Goal: Navigation & Orientation: Find specific page/section

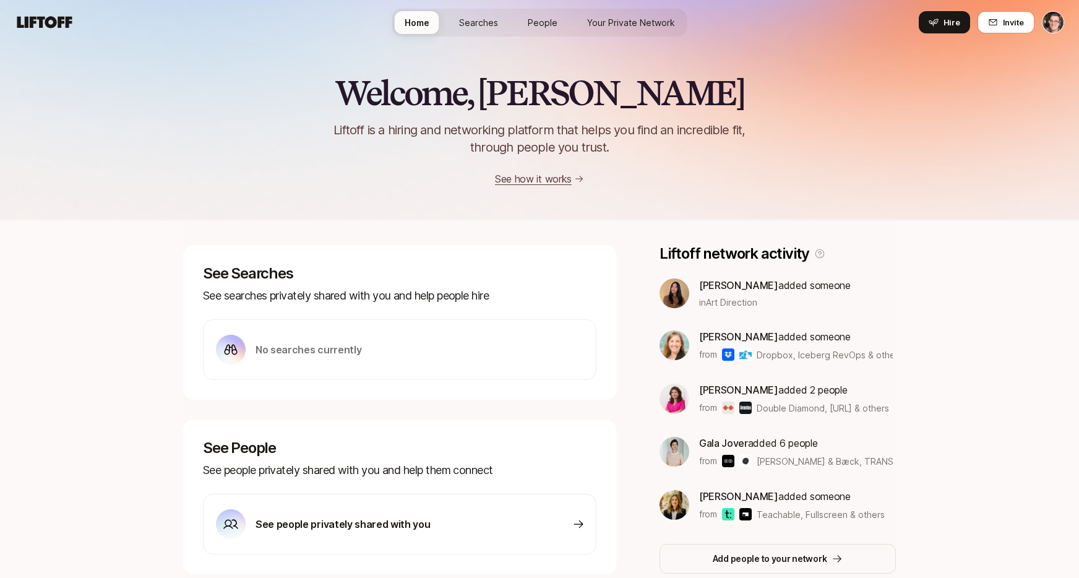
click at [475, 16] on span "Searches" at bounding box center [478, 22] width 39 height 13
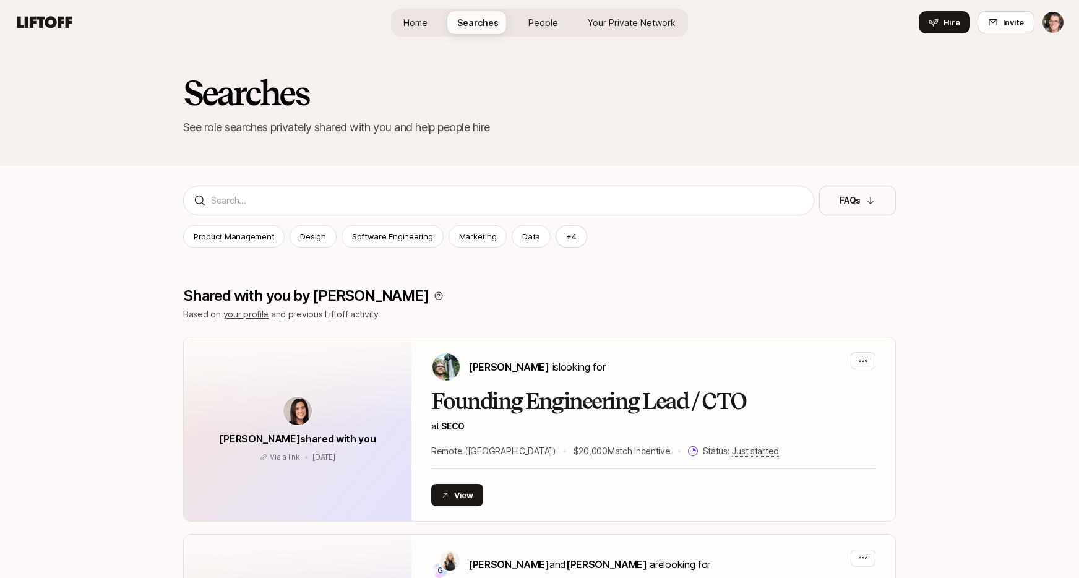
click at [542, 20] on span "People" at bounding box center [543, 22] width 30 height 13
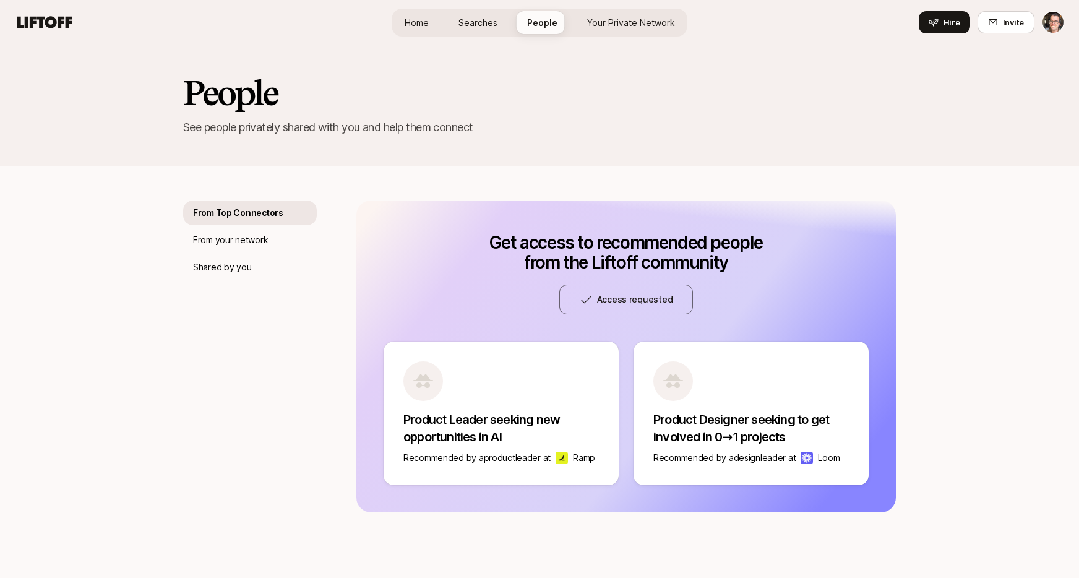
click at [629, 25] on span "Your Private Network" at bounding box center [631, 22] width 88 height 13
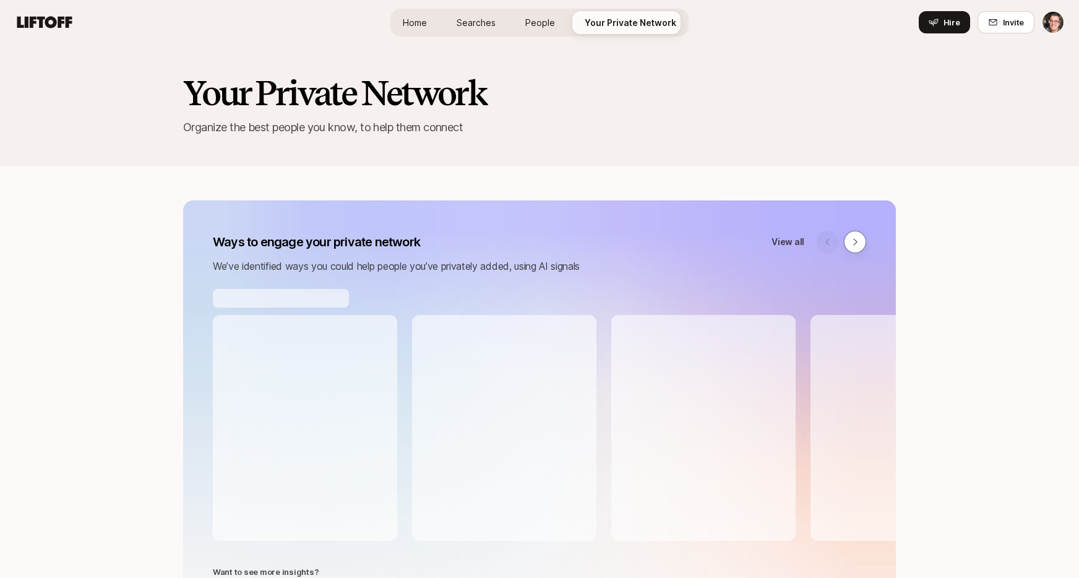
click at [472, 27] on span "Searches" at bounding box center [476, 22] width 39 height 13
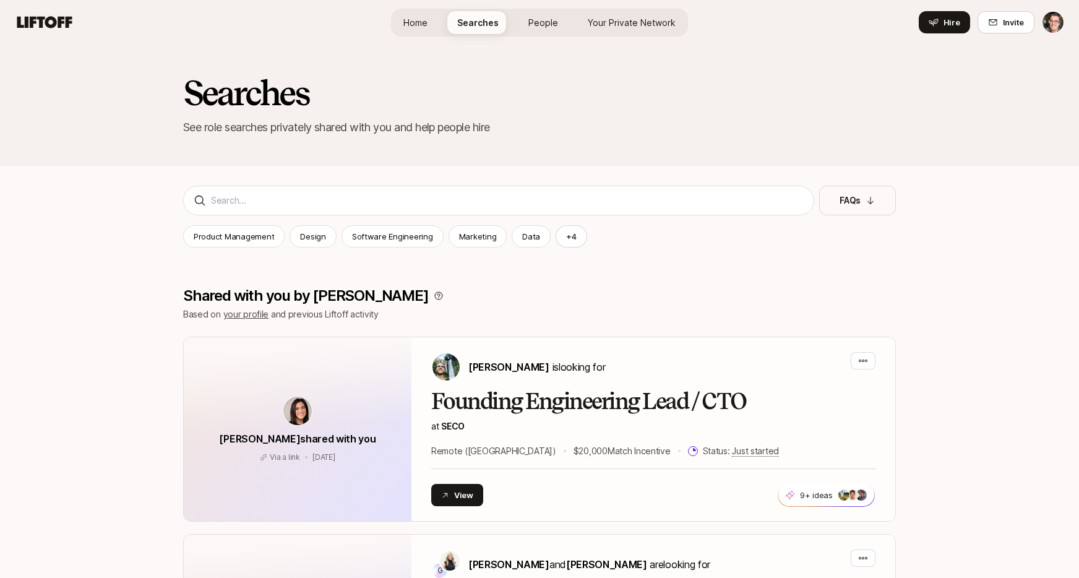
click at [416, 28] on span "Home" at bounding box center [415, 22] width 24 height 13
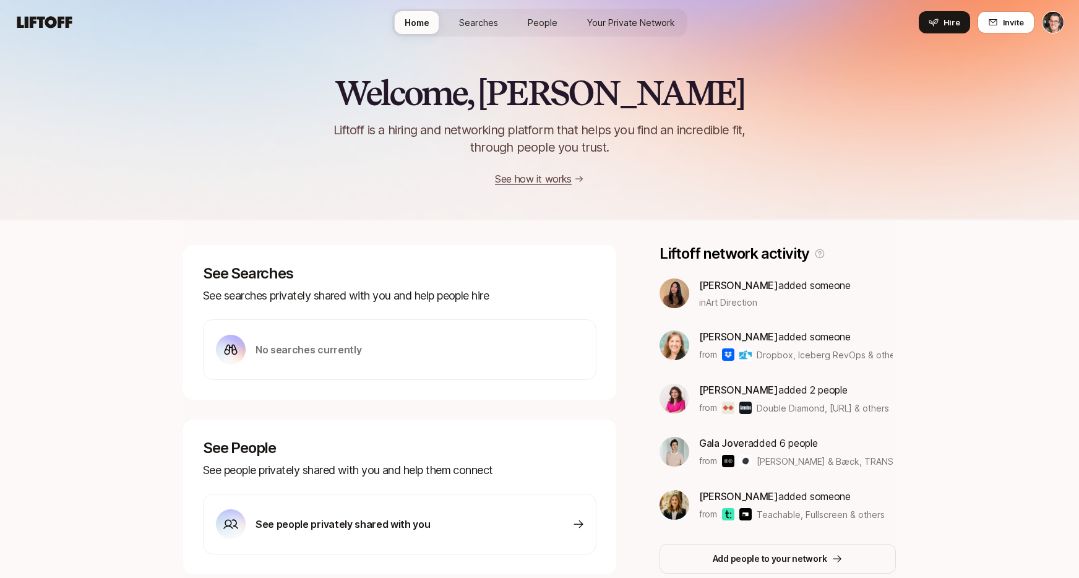
click at [493, 28] on span "Searches" at bounding box center [478, 22] width 39 height 13
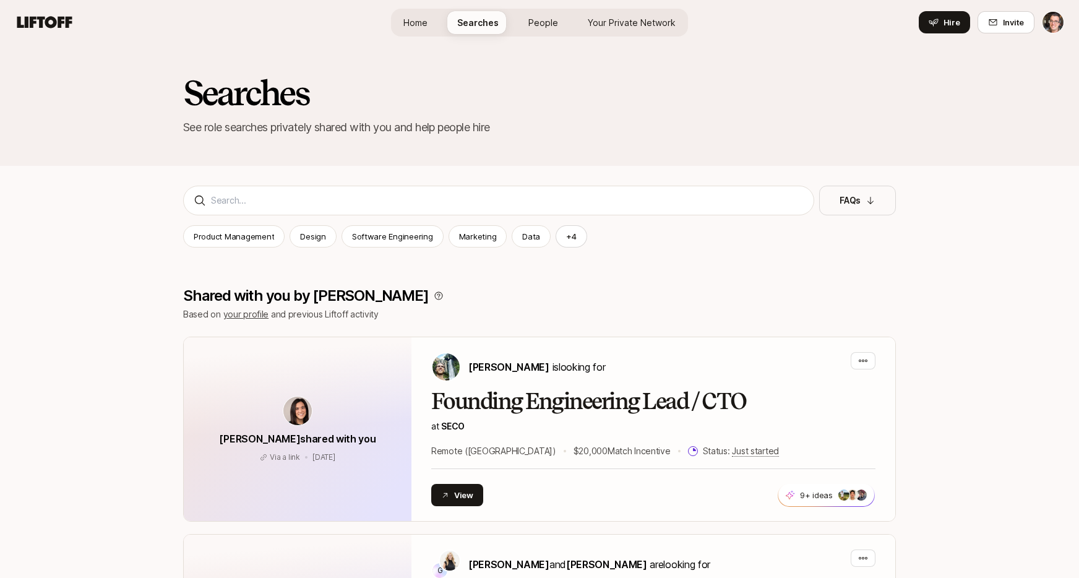
click at [547, 30] on link "People" at bounding box center [542, 22] width 49 height 23
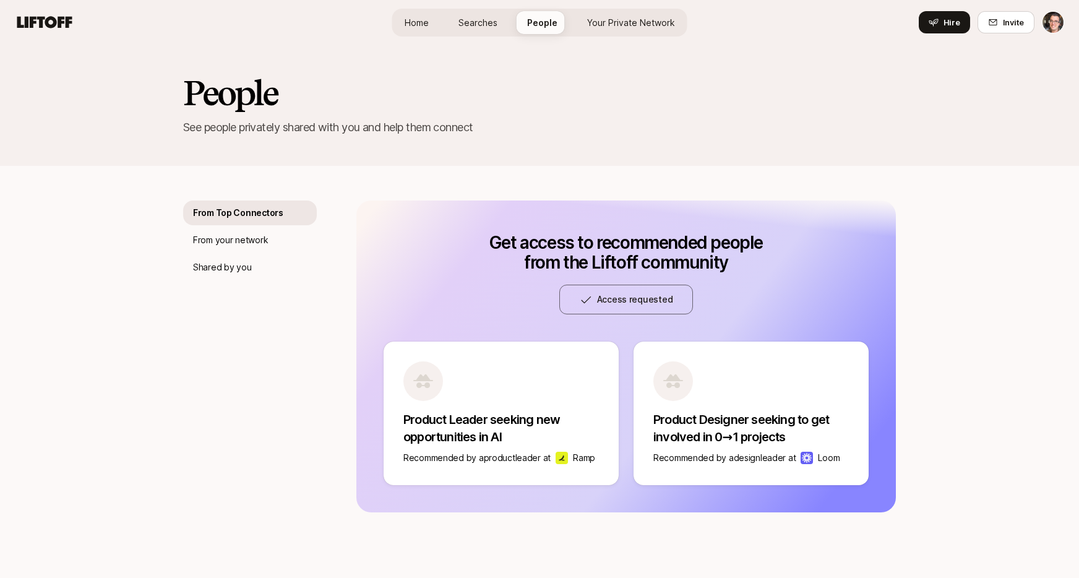
click at [638, 30] on link "Your Private Network" at bounding box center [631, 22] width 108 height 23
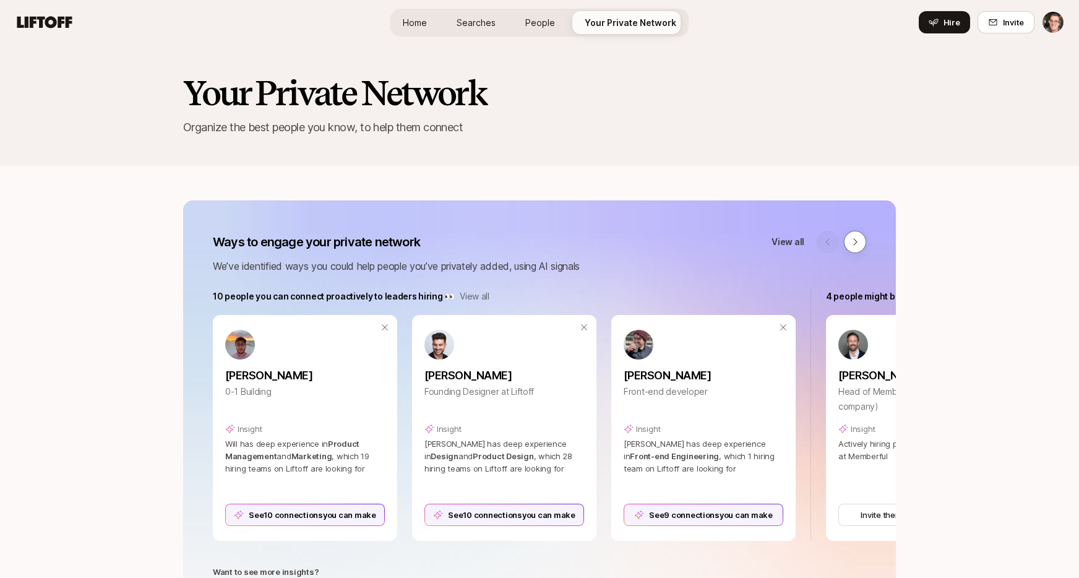
click at [457, 21] on link "Searches" at bounding box center [476, 22] width 59 height 23
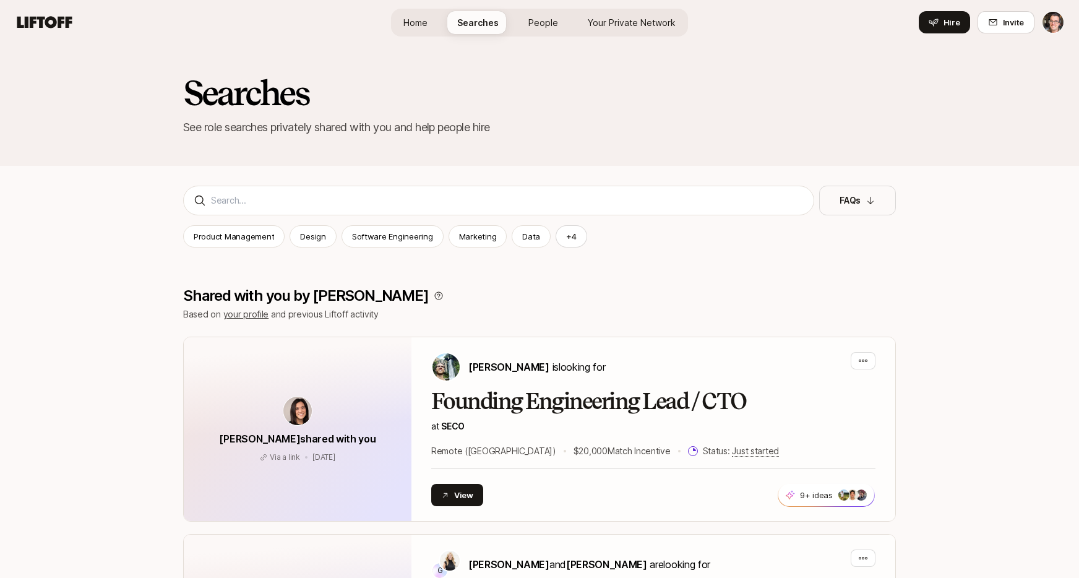
click at [421, 24] on span "Home" at bounding box center [415, 22] width 24 height 13
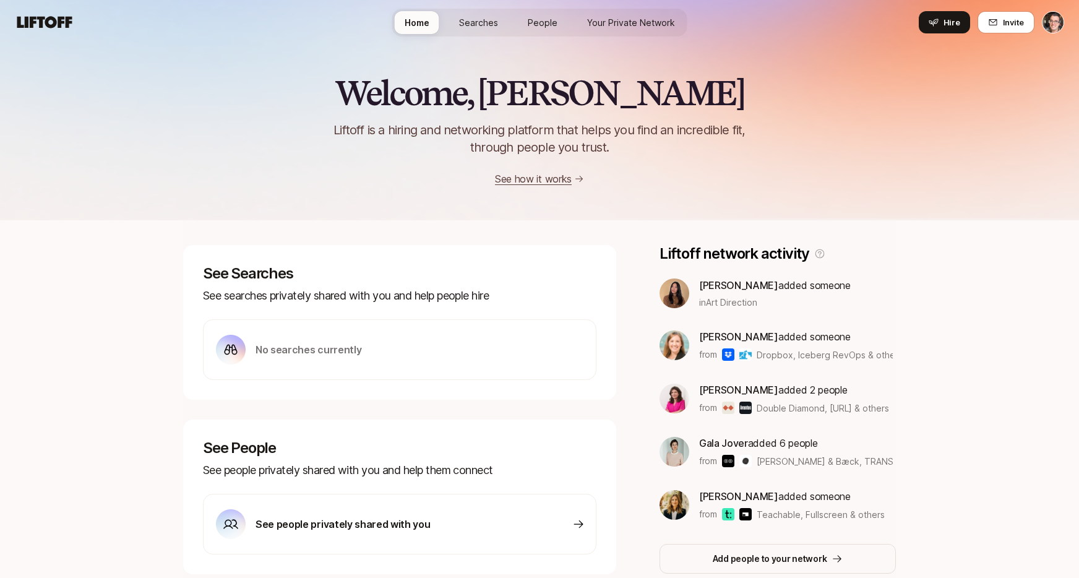
click at [471, 27] on span "Searches" at bounding box center [478, 22] width 39 height 13
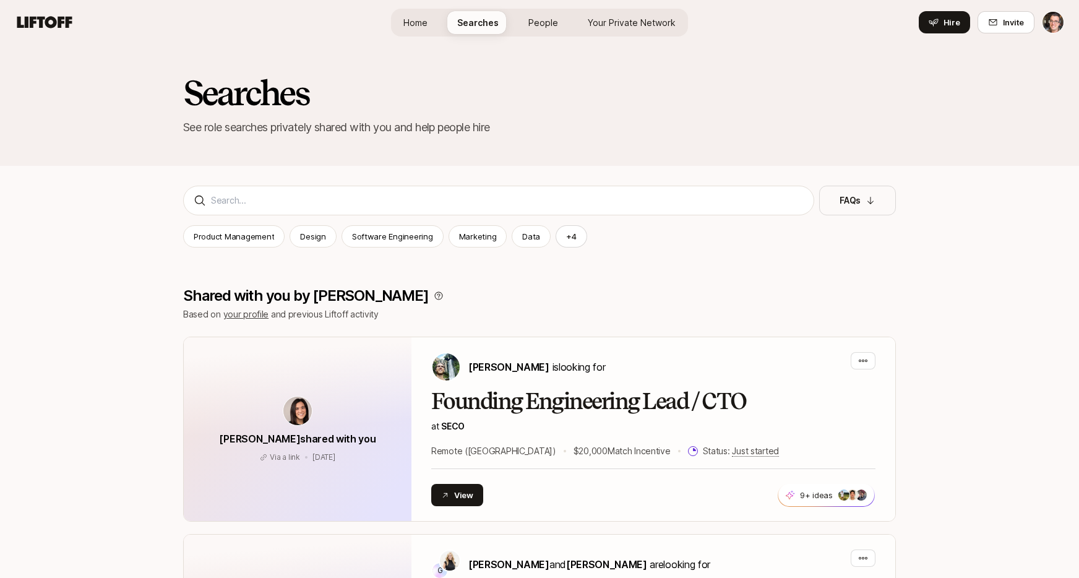
click at [435, 26] on link "Home" at bounding box center [415, 22] width 44 height 23
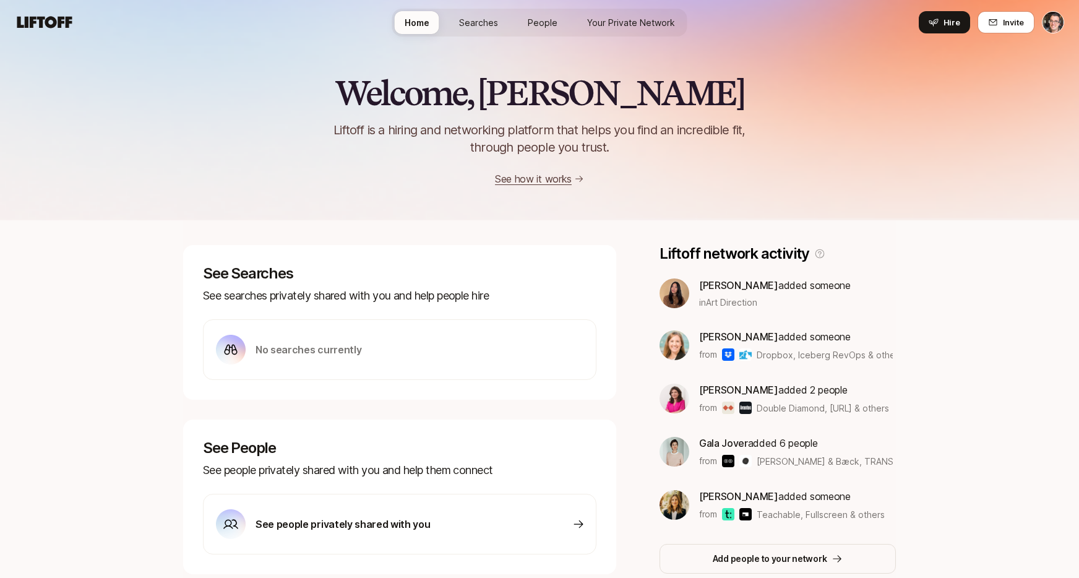
click at [557, 27] on link "People" at bounding box center [542, 22] width 49 height 23
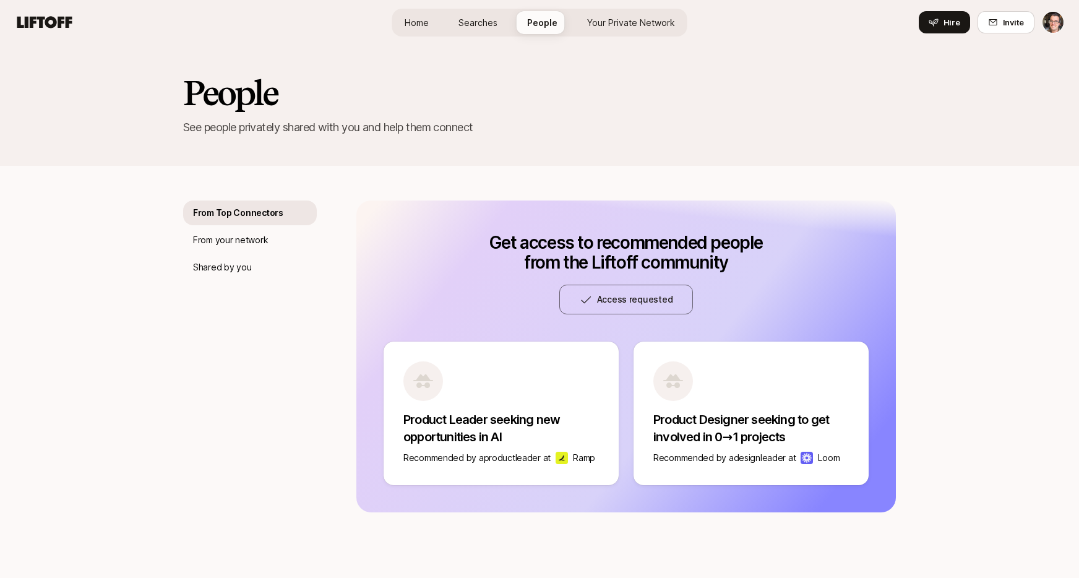
click at [634, 27] on span "Your Private Network" at bounding box center [631, 22] width 88 height 13
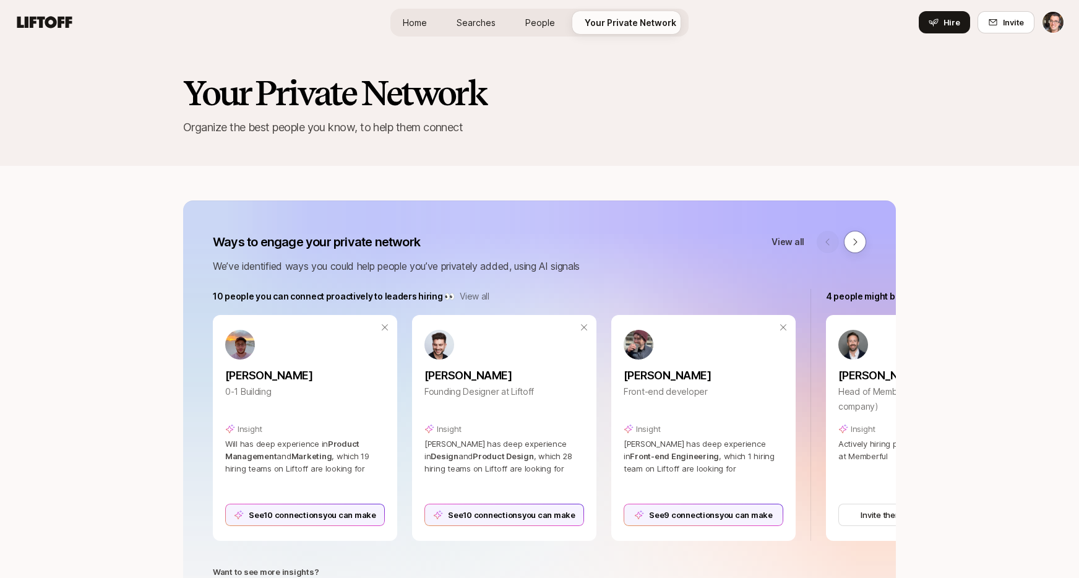
click at [532, 27] on span "People" at bounding box center [540, 22] width 30 height 13
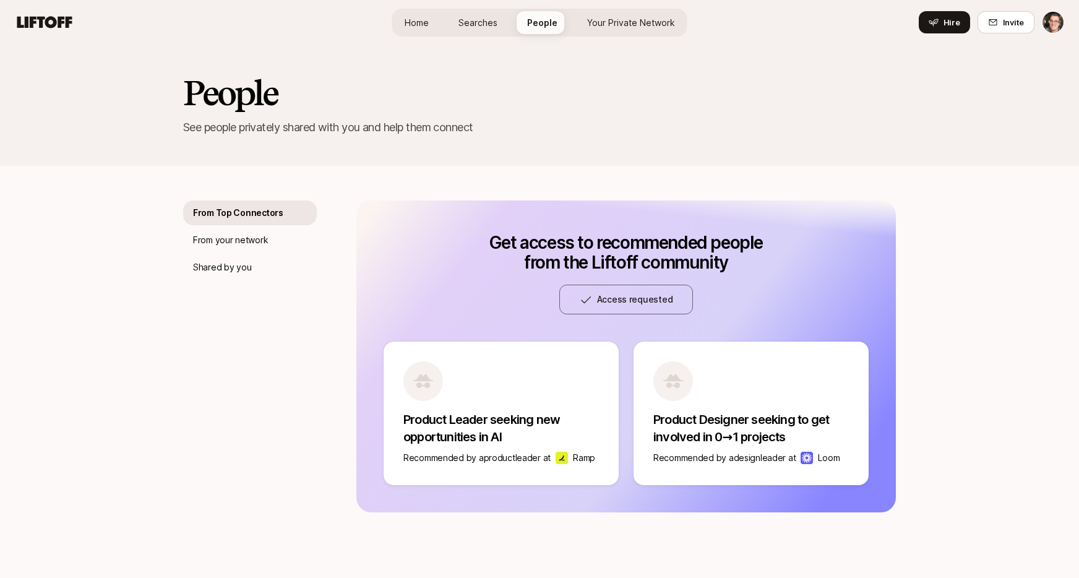
drag, startPoint x: 497, startPoint y: 20, endPoint x: 493, endPoint y: 25, distance: 6.6
click at [497, 20] on span "Searches" at bounding box center [477, 22] width 39 height 13
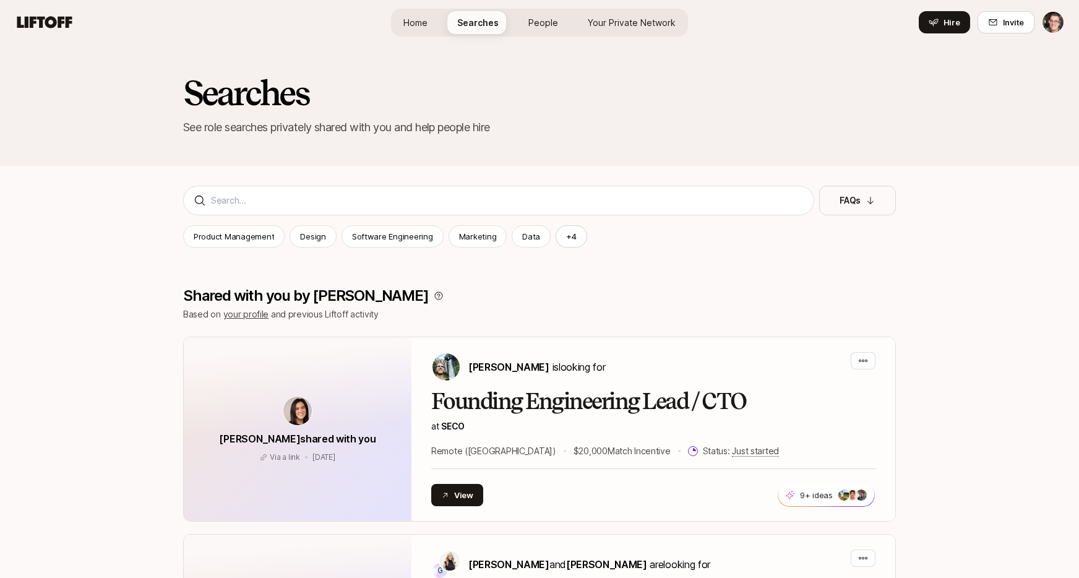
click at [415, 24] on span "Home" at bounding box center [415, 22] width 24 height 13
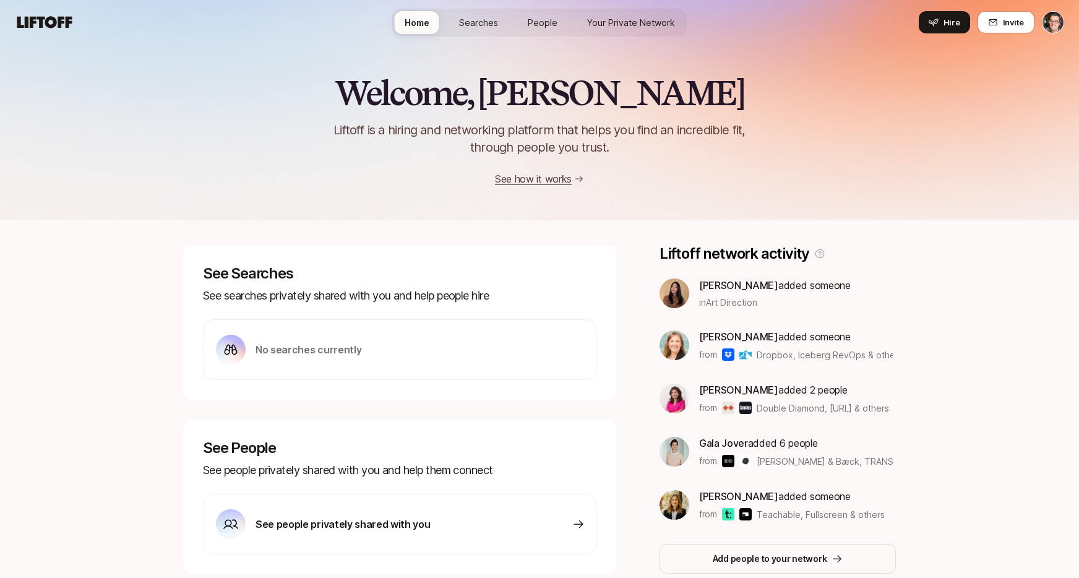
click at [471, 30] on link "Searches" at bounding box center [478, 22] width 59 height 23
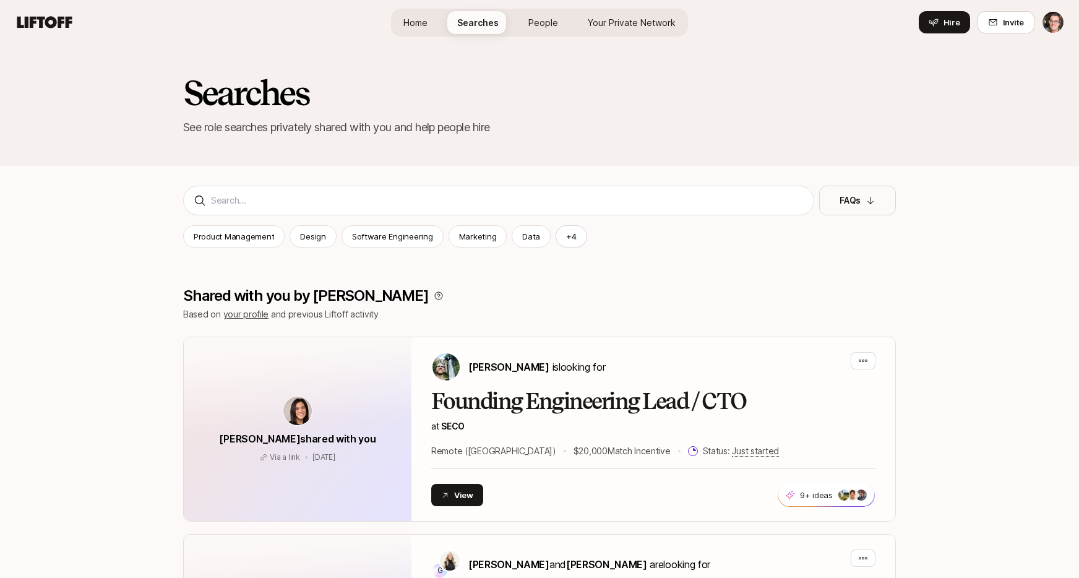
click at [541, 25] on span "People" at bounding box center [543, 22] width 30 height 13
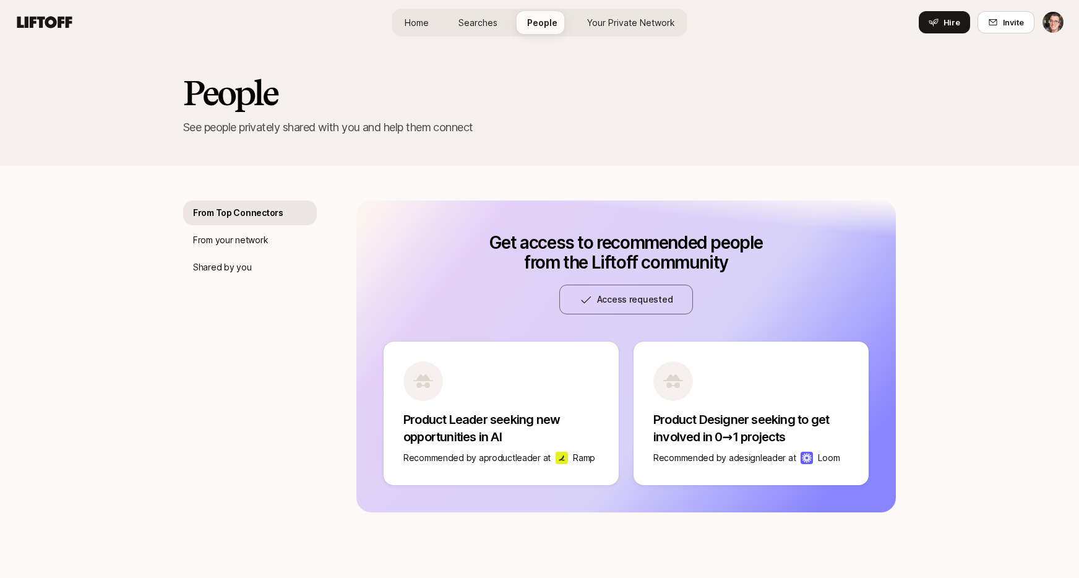
click at [609, 22] on span "Your Private Network" at bounding box center [631, 22] width 88 height 13
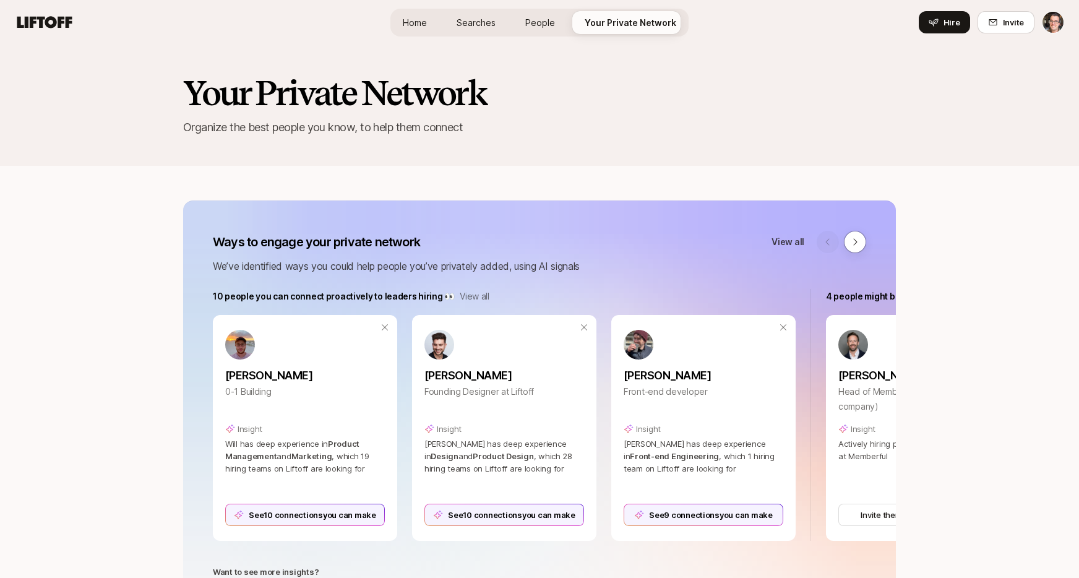
click at [552, 27] on span "People" at bounding box center [540, 22] width 30 height 13
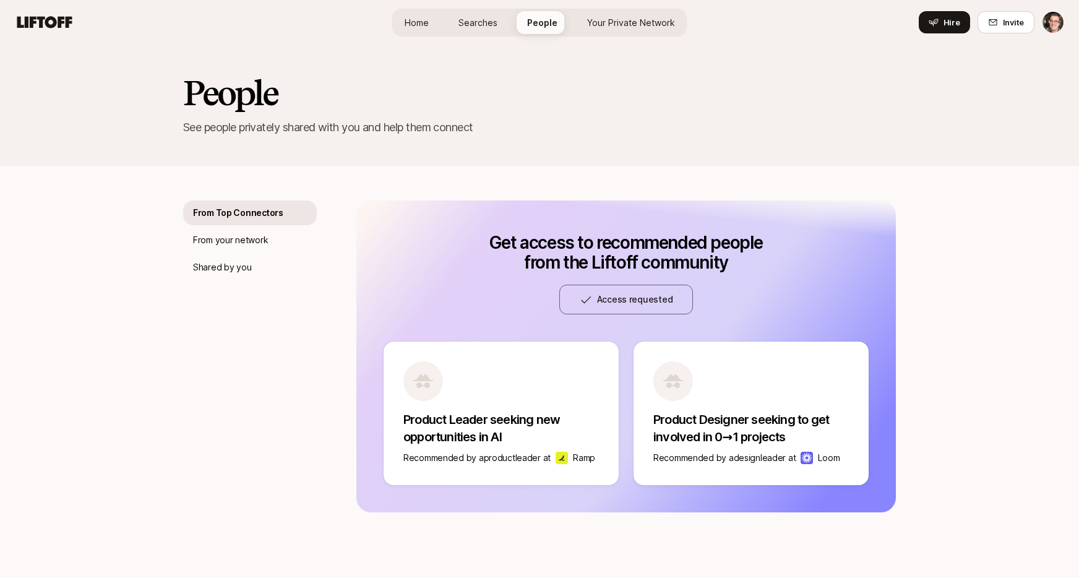
click at [496, 25] on span "Searches" at bounding box center [477, 22] width 39 height 13
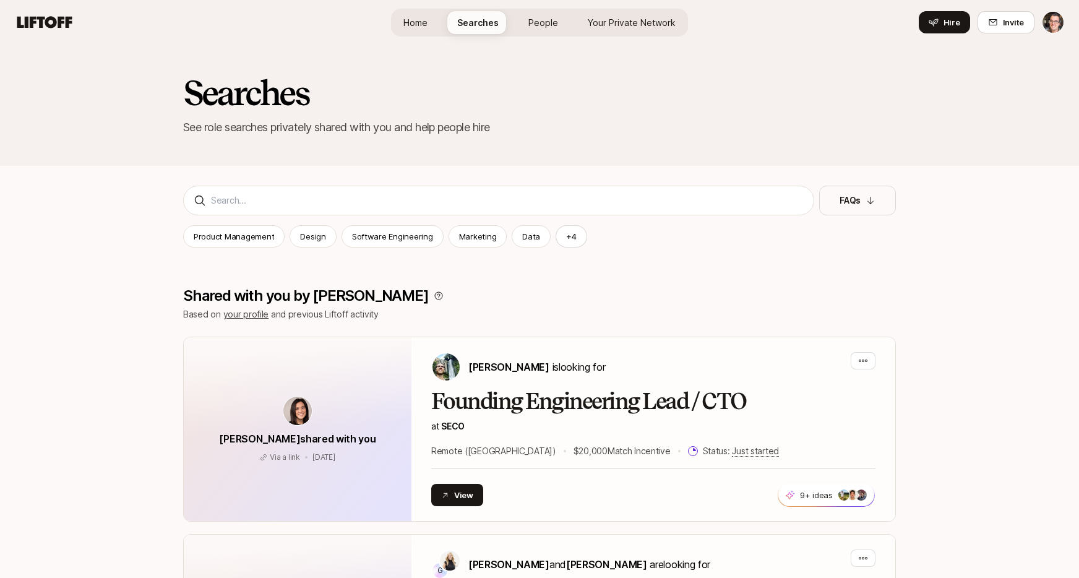
click at [535, 24] on span "People" at bounding box center [543, 22] width 30 height 13
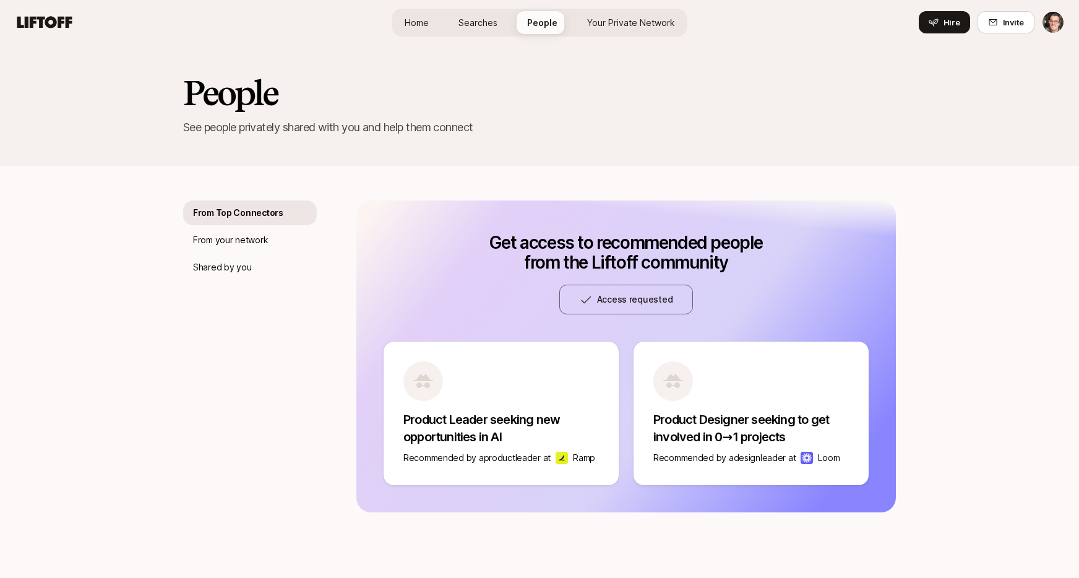
click at [579, 25] on link "Your Private Network" at bounding box center [631, 22] width 108 height 23
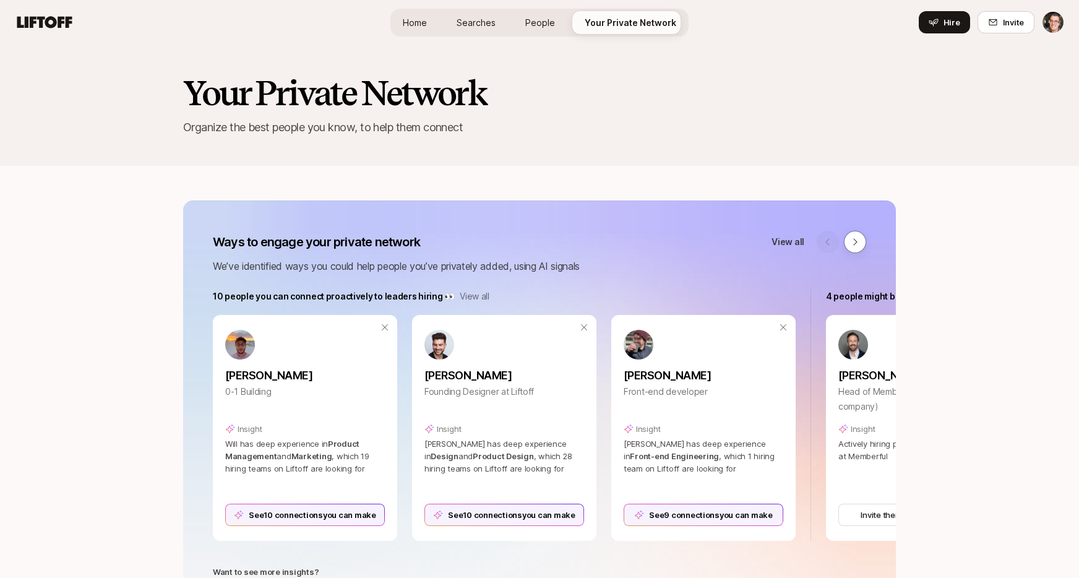
click at [545, 25] on span "People" at bounding box center [540, 22] width 30 height 13
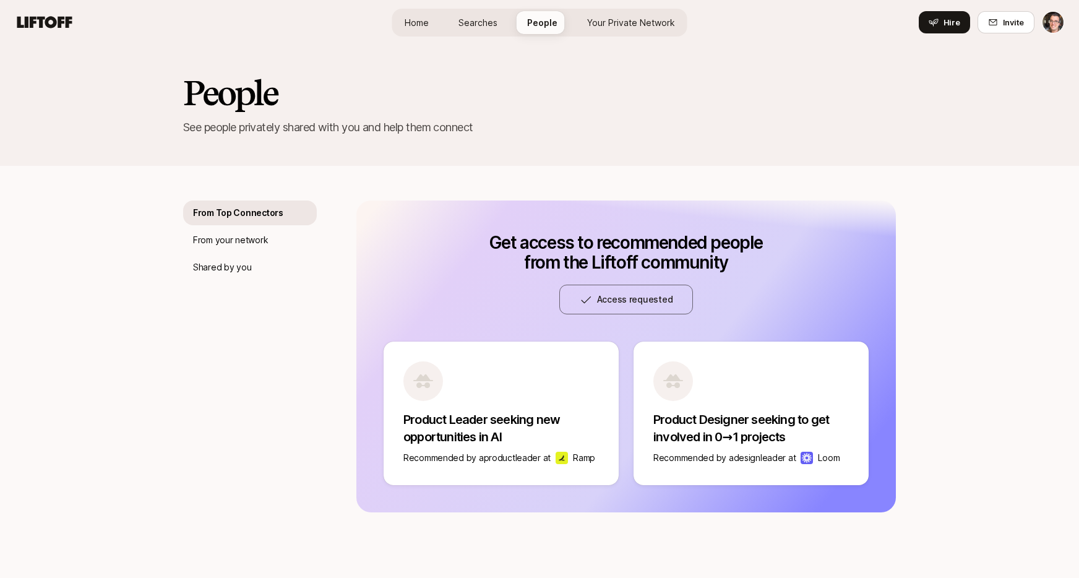
click at [479, 24] on span "Searches" at bounding box center [477, 22] width 39 height 13
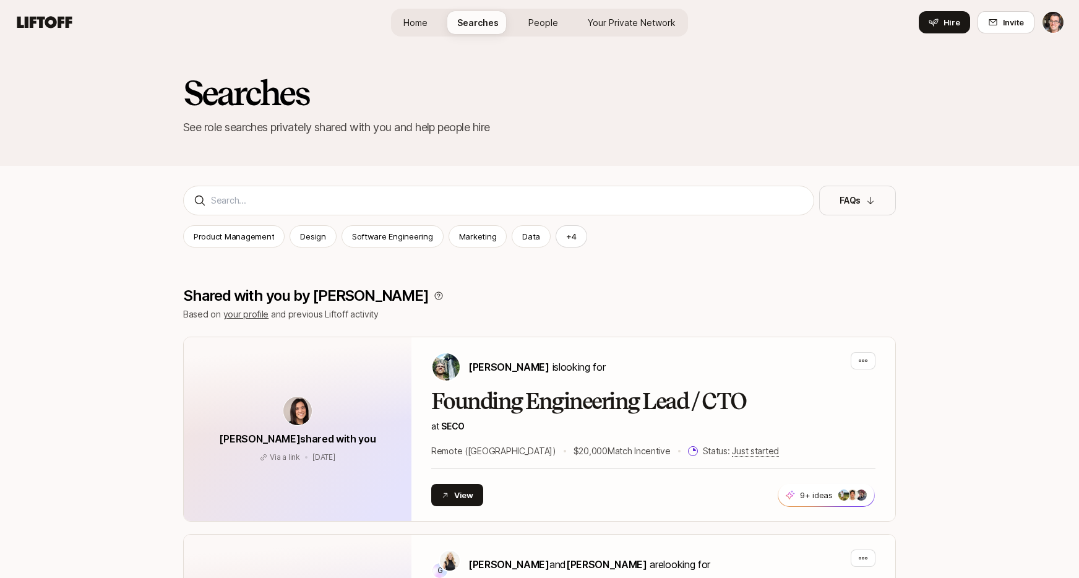
click at [434, 25] on link "Home" at bounding box center [415, 22] width 44 height 23
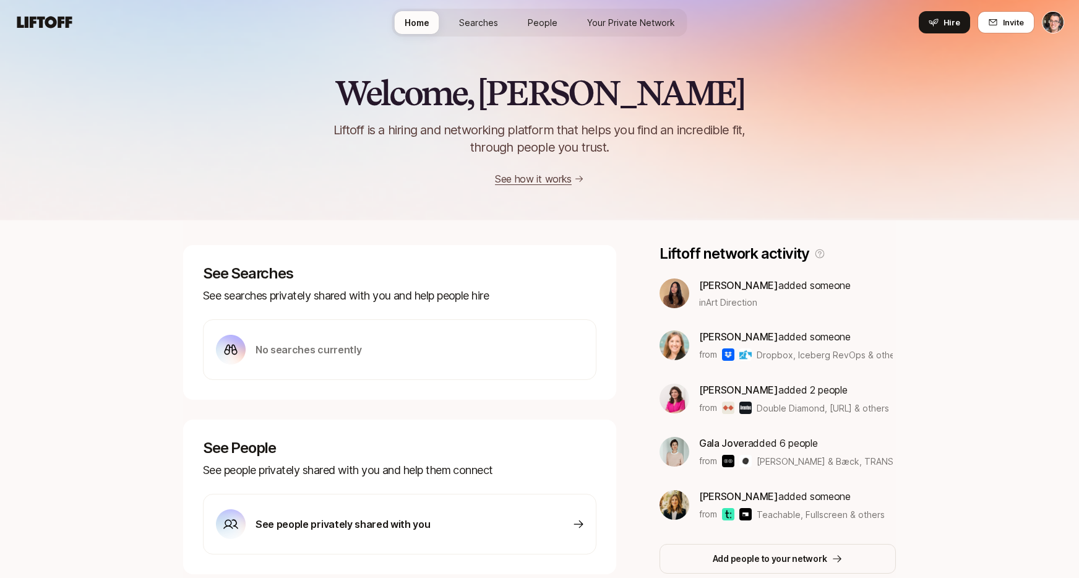
click at [475, 25] on span "Searches" at bounding box center [478, 22] width 39 height 13
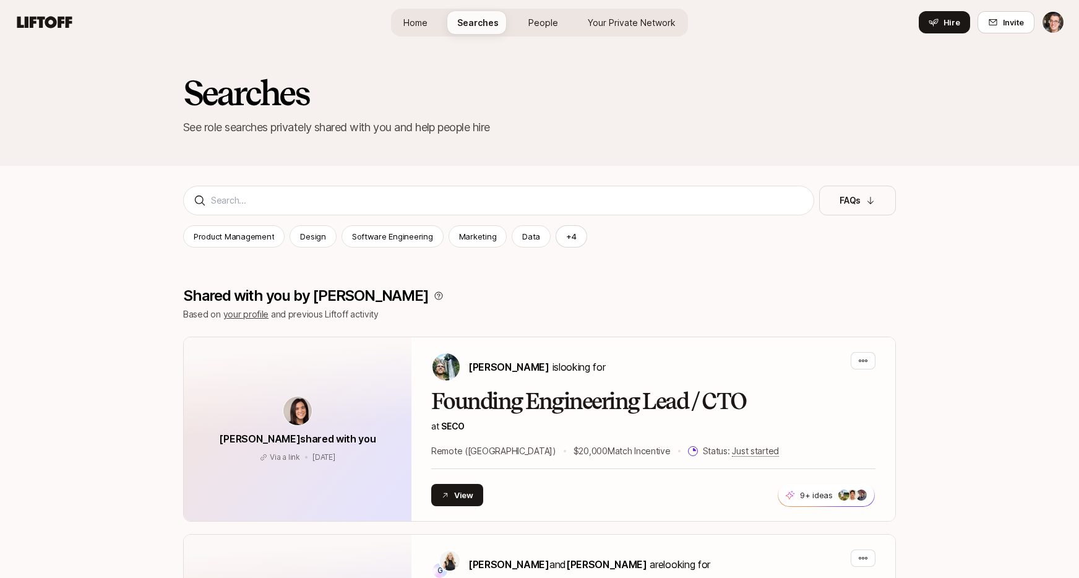
click at [544, 25] on span "People" at bounding box center [543, 22] width 30 height 13
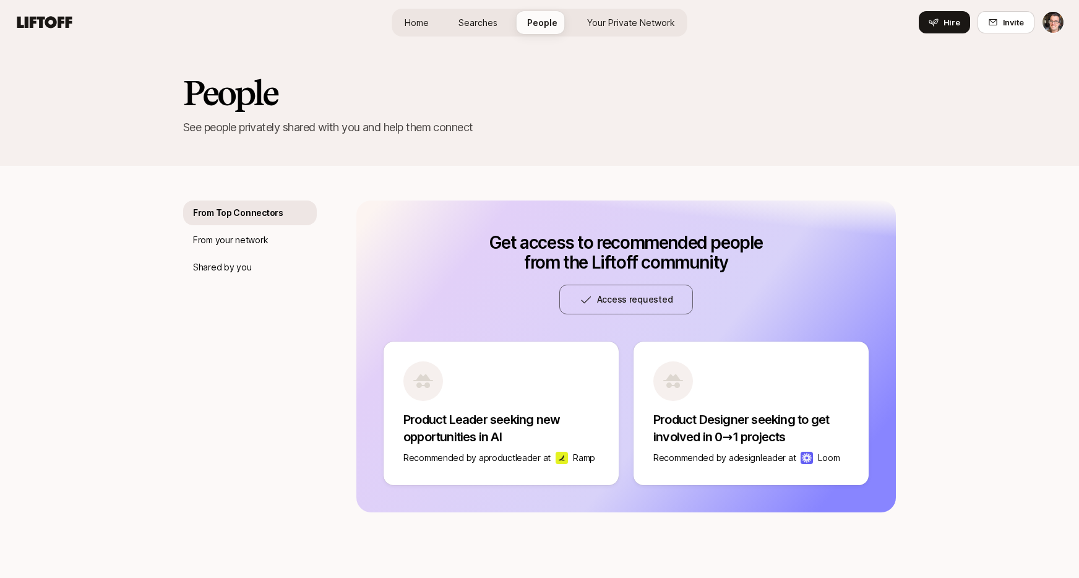
click at [610, 27] on span "Your Private Network" at bounding box center [631, 22] width 88 height 13
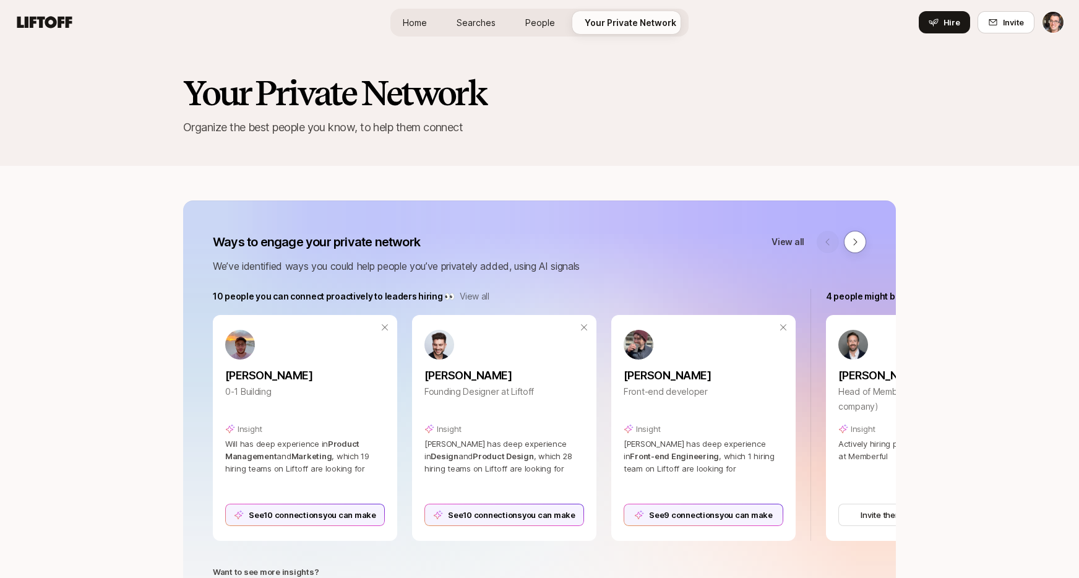
click at [551, 26] on span "People" at bounding box center [540, 22] width 30 height 13
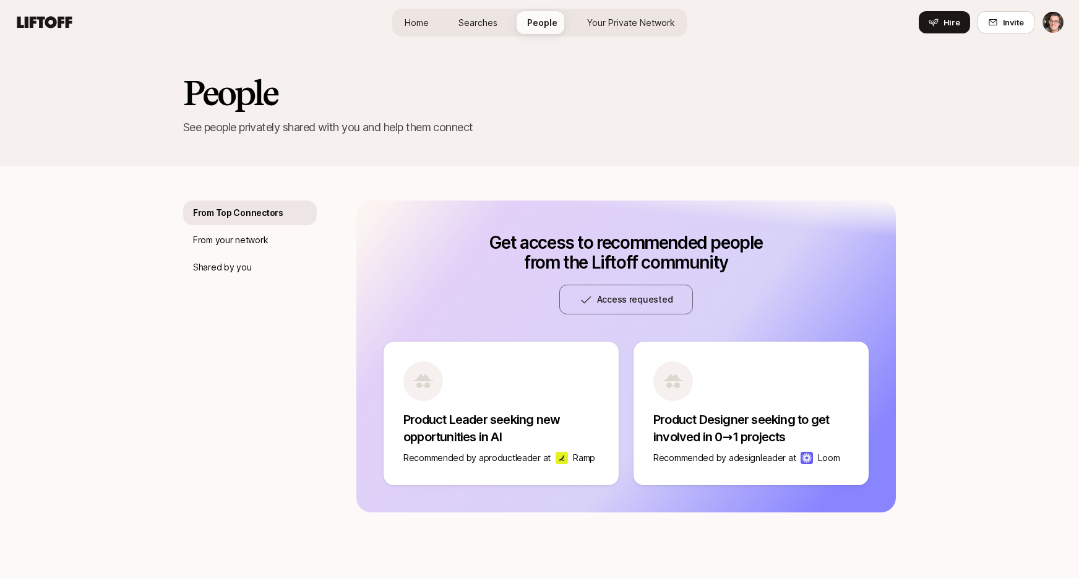
click at [488, 28] on span "Searches" at bounding box center [477, 22] width 39 height 13
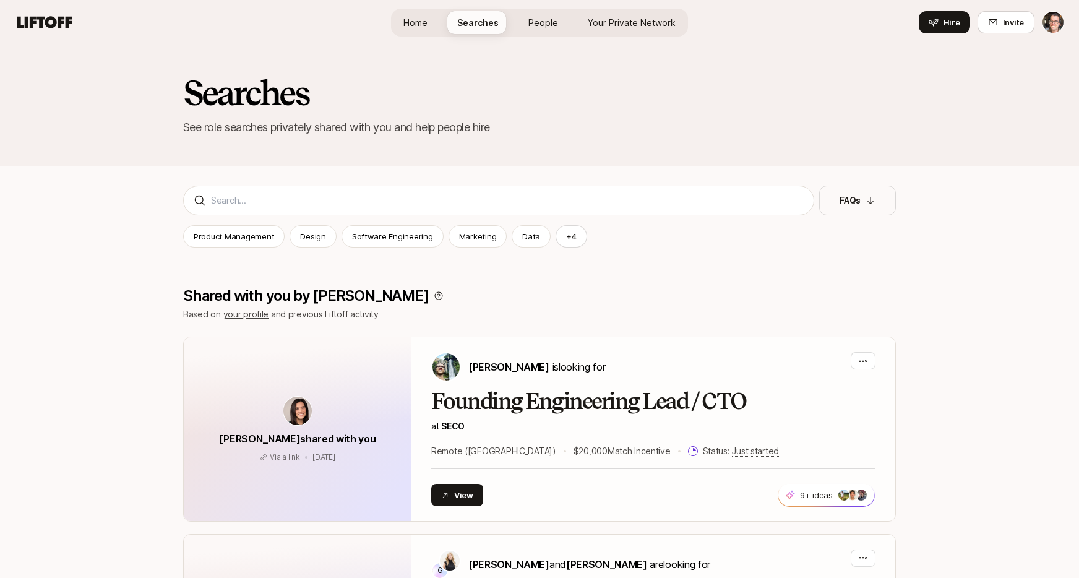
click at [426, 22] on span "Home" at bounding box center [415, 22] width 24 height 13
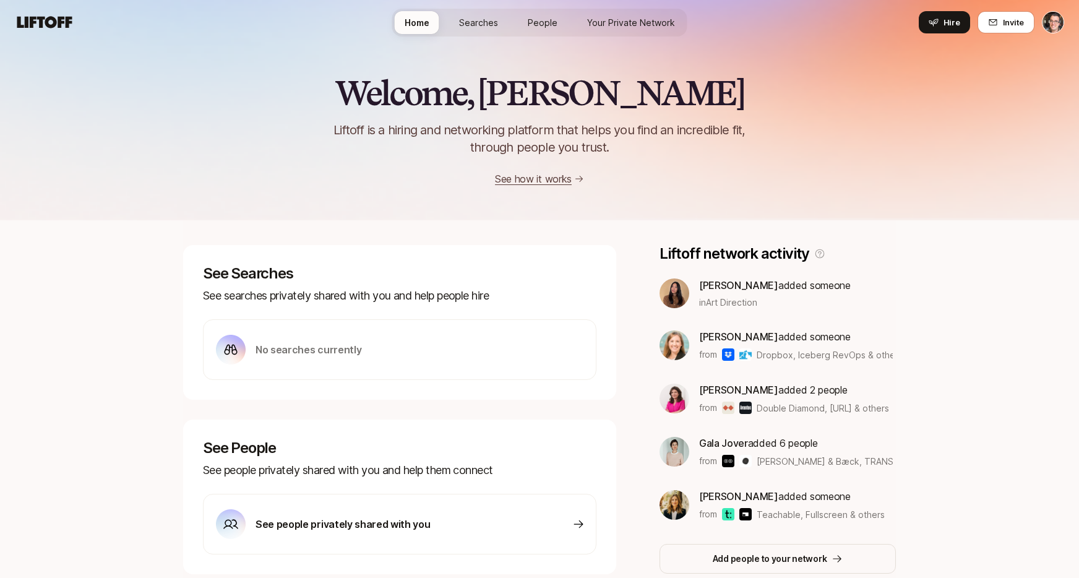
click at [457, 20] on link "Searches" at bounding box center [478, 22] width 59 height 23
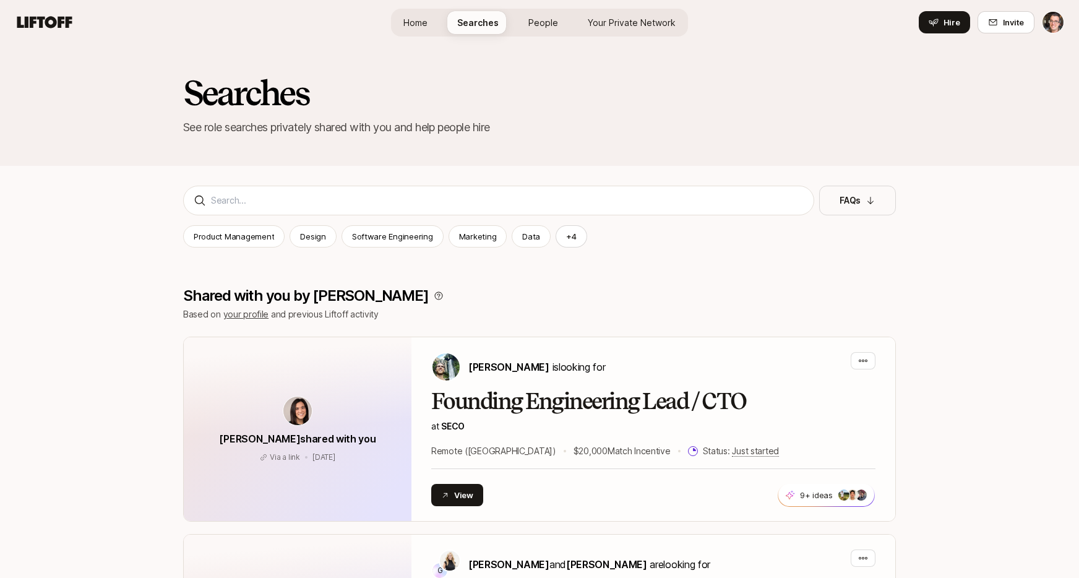
click at [525, 19] on link "People" at bounding box center [542, 22] width 49 height 23
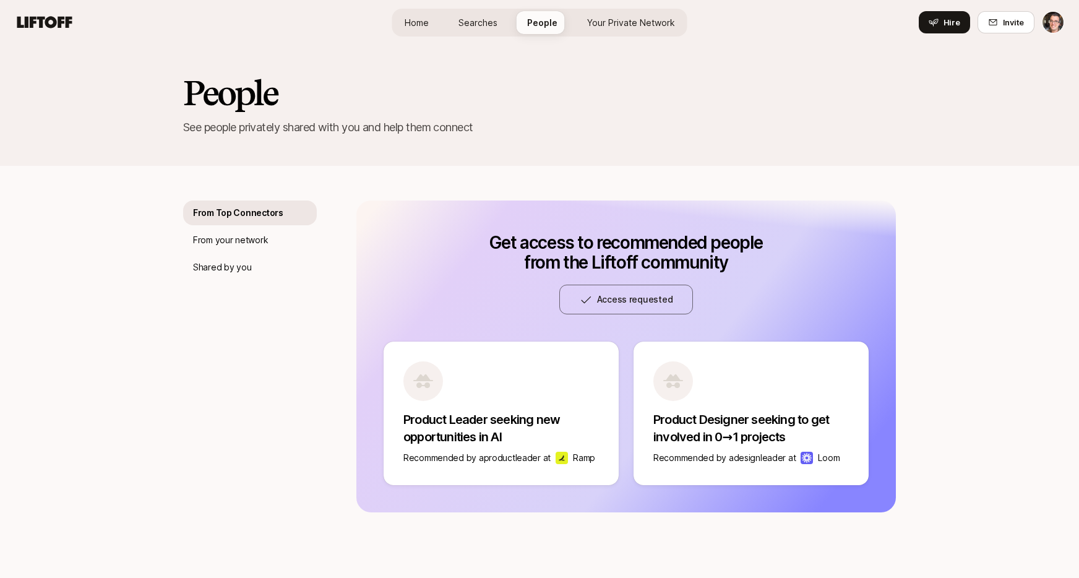
click at [590, 19] on span "Your Private Network" at bounding box center [631, 22] width 88 height 13
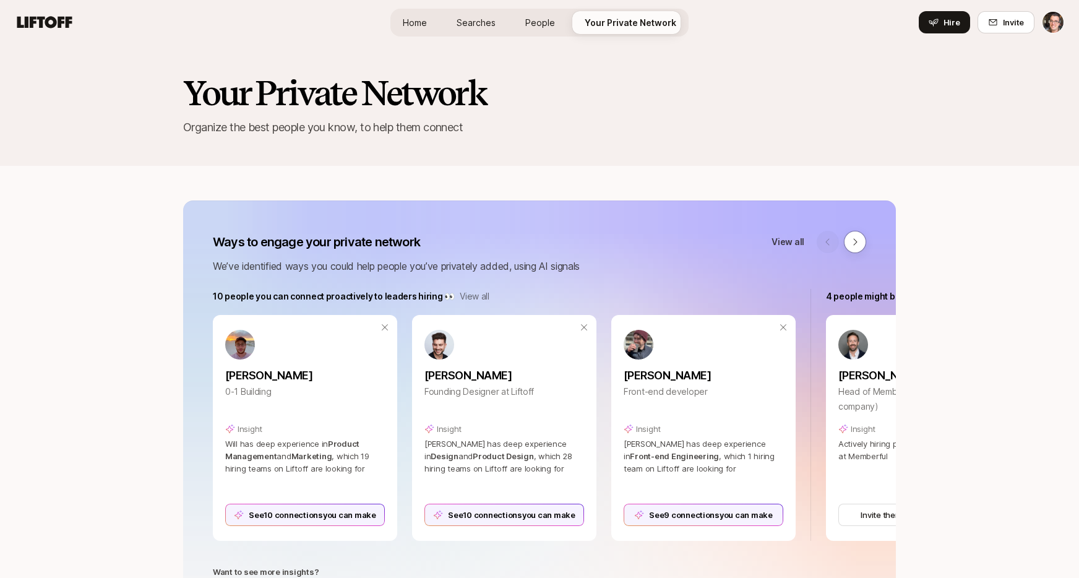
click at [531, 21] on span "People" at bounding box center [540, 22] width 30 height 13
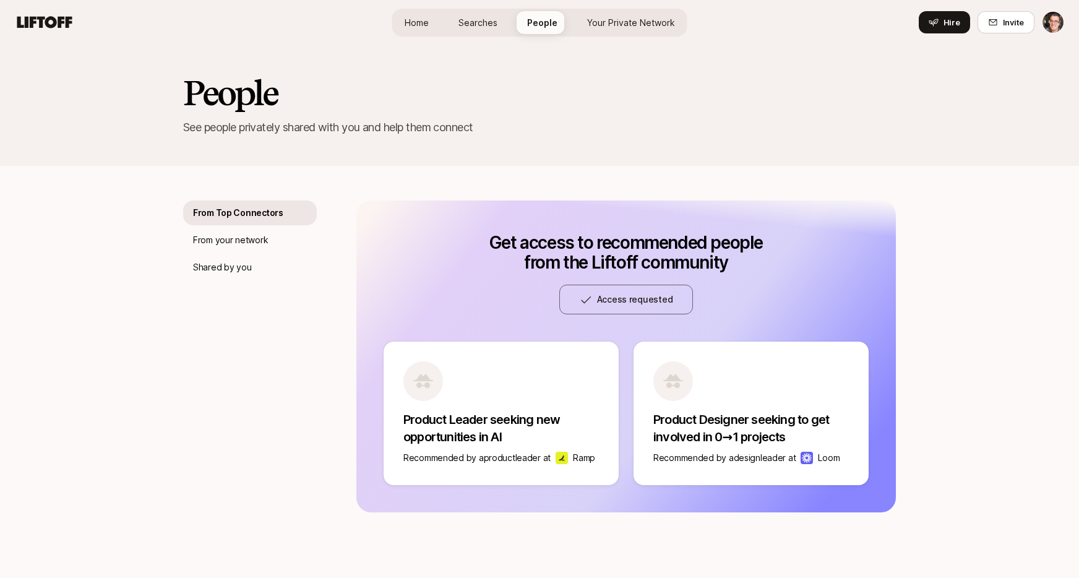
click at [486, 23] on span "Searches" at bounding box center [477, 22] width 39 height 13
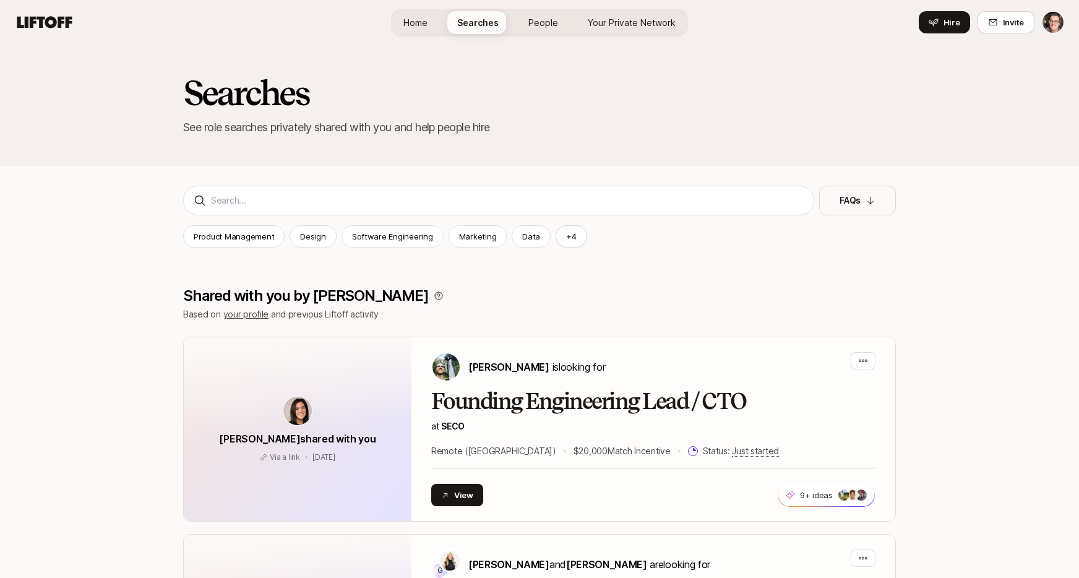
click at [432, 28] on link "Home" at bounding box center [415, 22] width 44 height 23
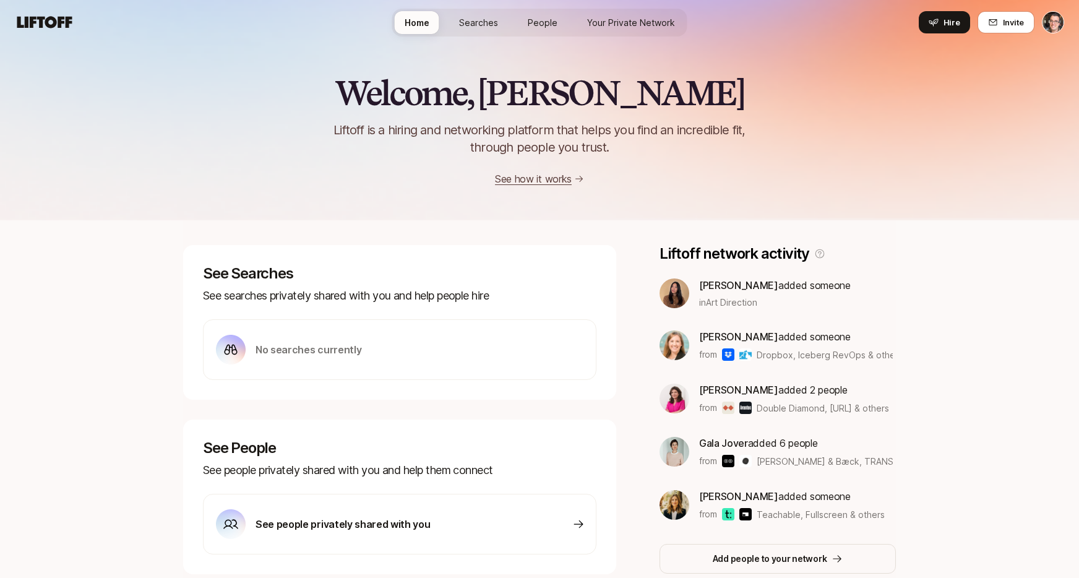
click at [479, 27] on span "Searches" at bounding box center [478, 22] width 39 height 13
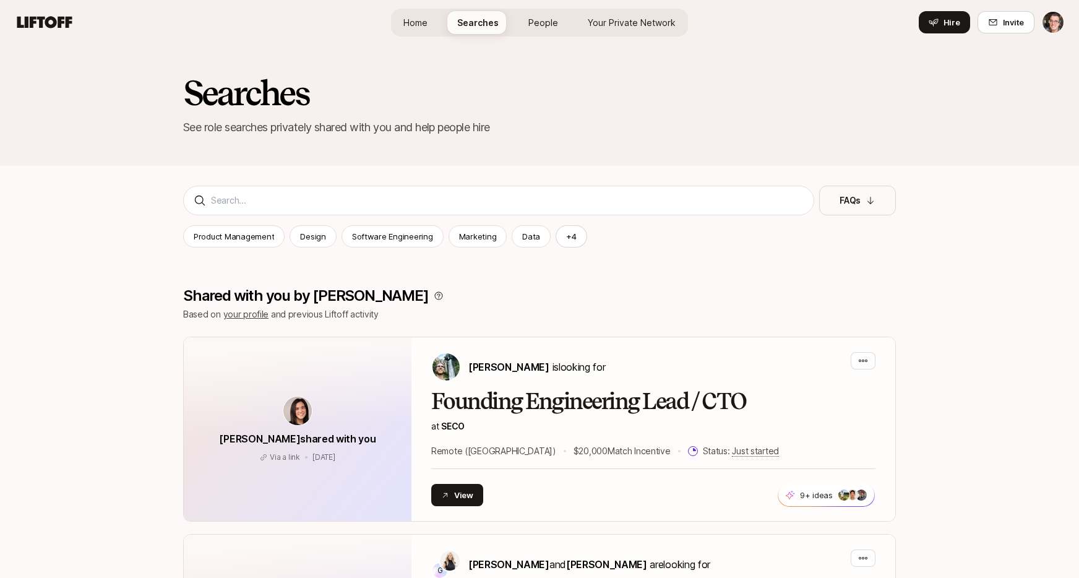
click at [526, 26] on link "People" at bounding box center [542, 22] width 49 height 23
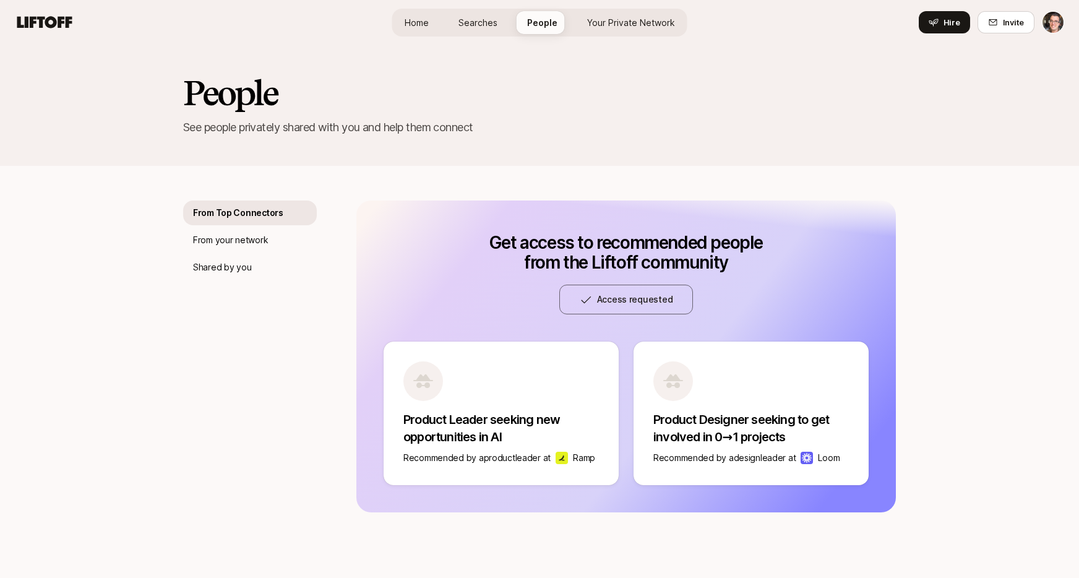
click at [614, 24] on span "Your Private Network" at bounding box center [631, 22] width 88 height 13
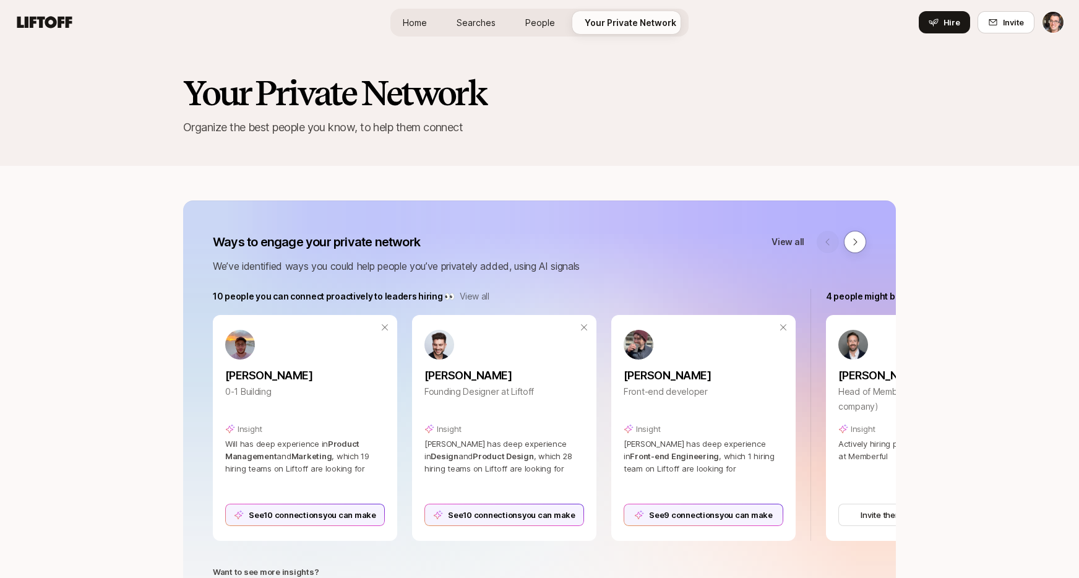
click at [547, 30] on link "People" at bounding box center [539, 22] width 49 height 23
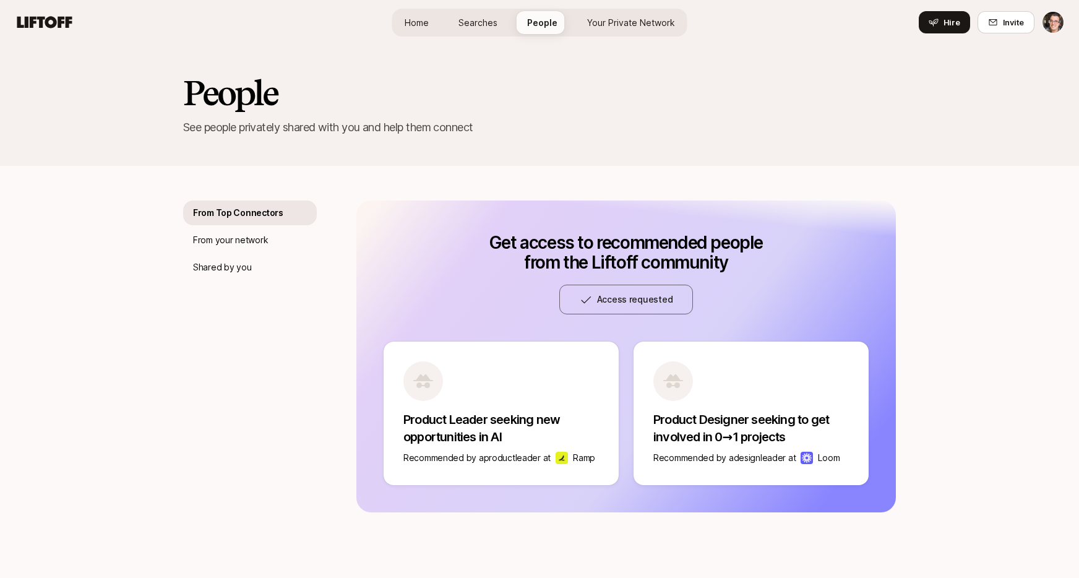
click at [487, 28] on span "Searches" at bounding box center [477, 22] width 39 height 13
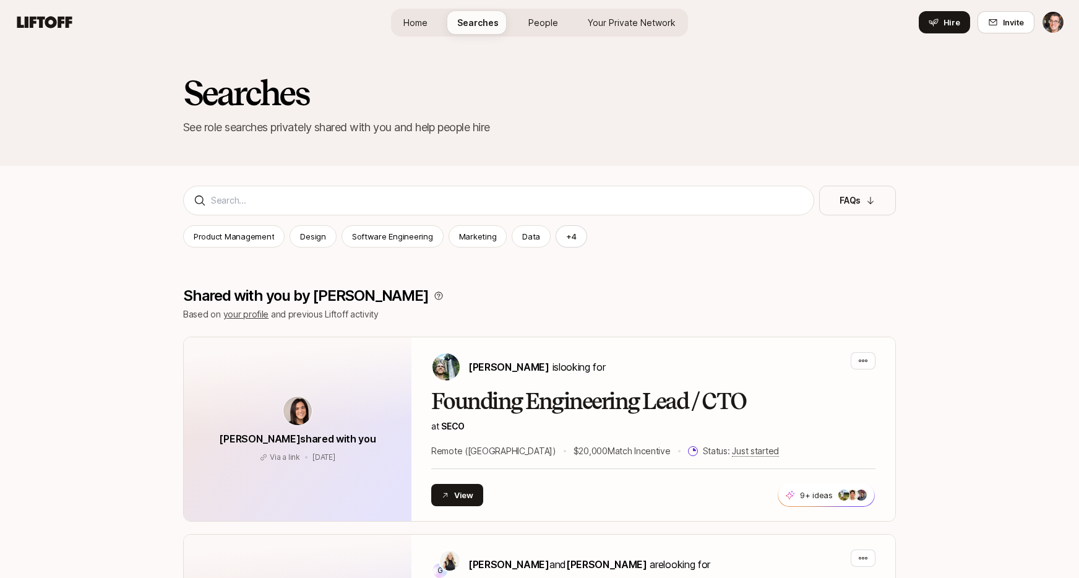
click at [423, 29] on link "Home" at bounding box center [415, 22] width 44 height 23
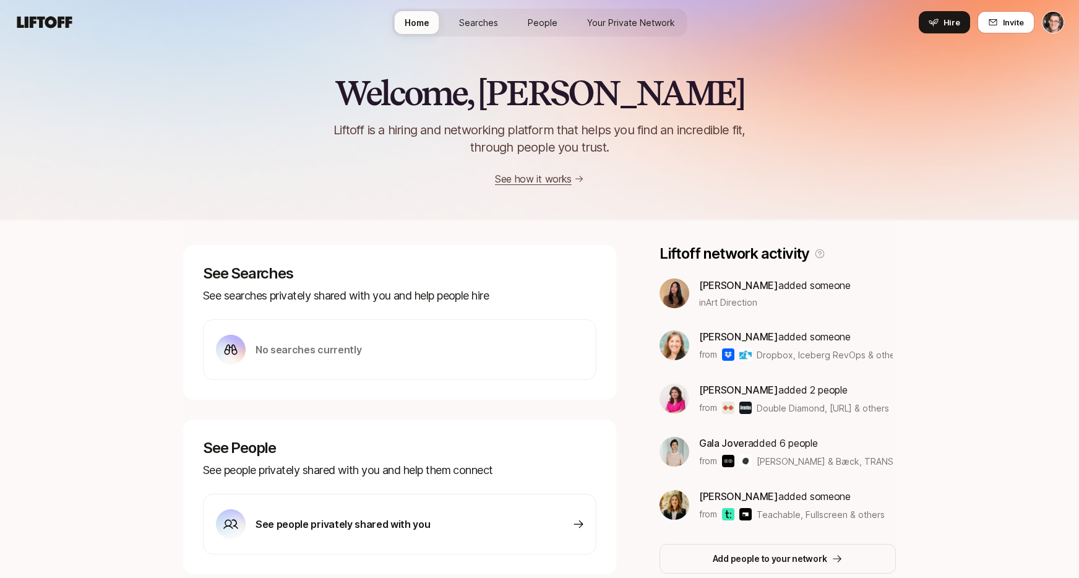
click at [461, 25] on span "Searches" at bounding box center [478, 22] width 39 height 13
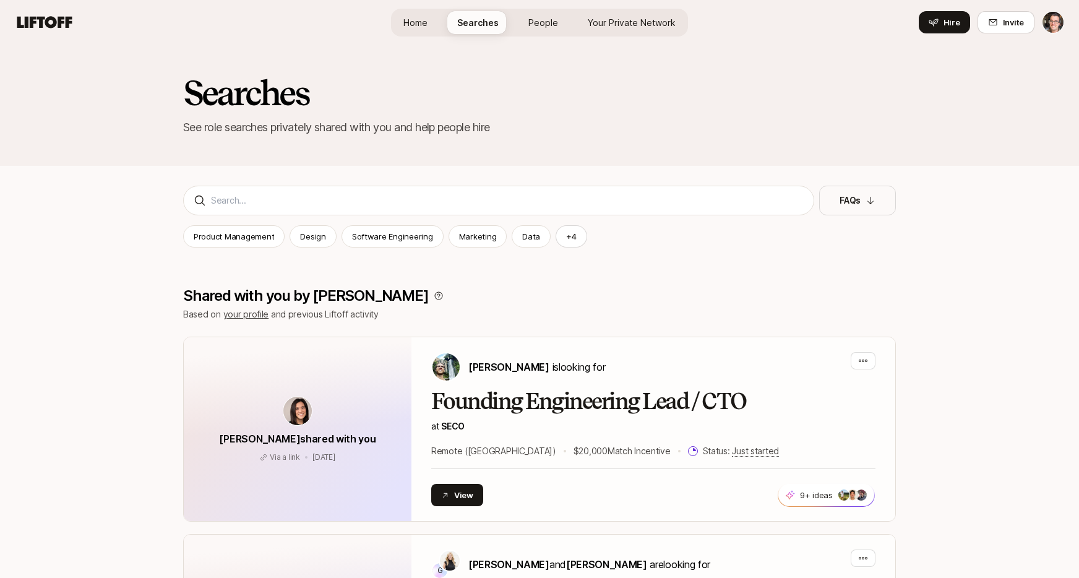
click at [530, 25] on span "People" at bounding box center [543, 22] width 30 height 13
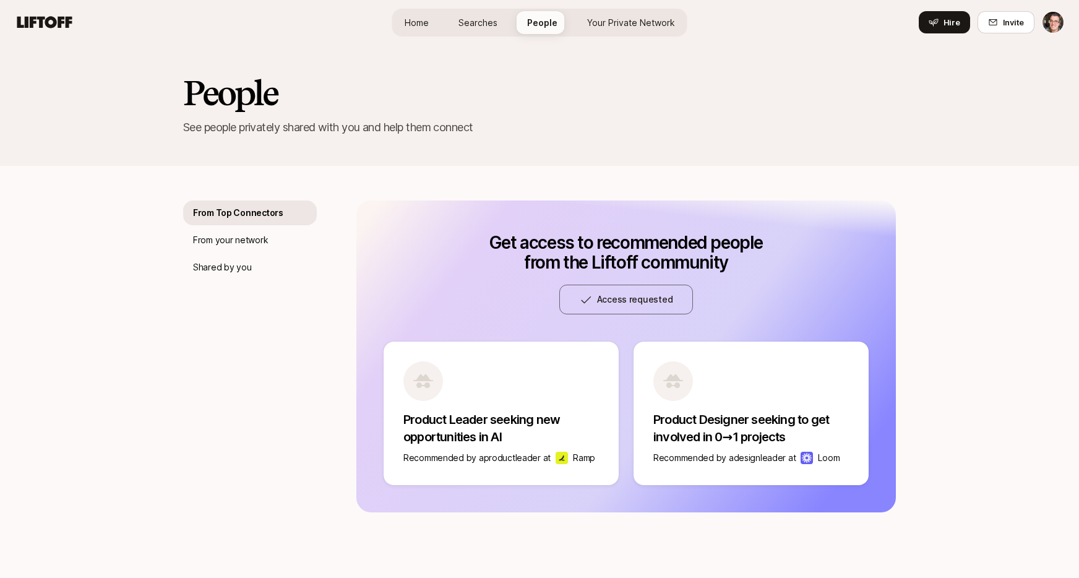
click at [601, 24] on span "Your Private Network" at bounding box center [631, 22] width 88 height 13
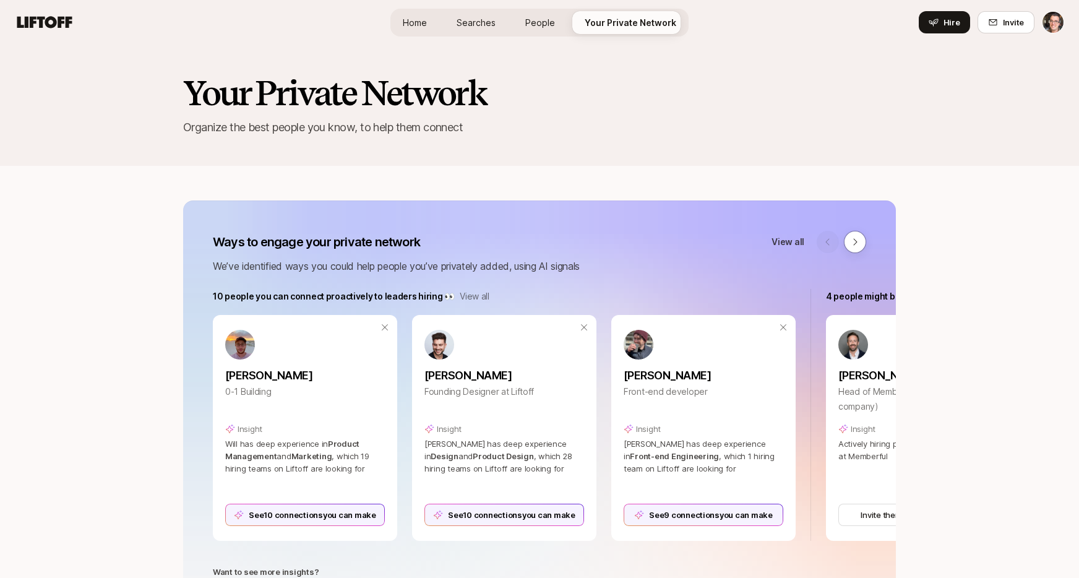
click at [545, 26] on span "People" at bounding box center [540, 22] width 30 height 13
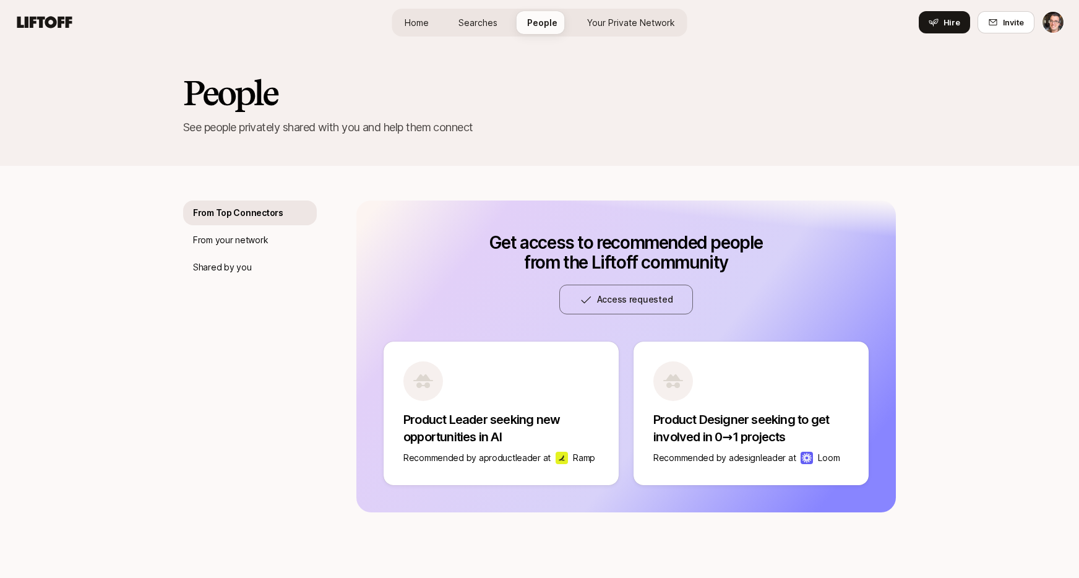
click at [483, 27] on span "Searches" at bounding box center [477, 22] width 39 height 13
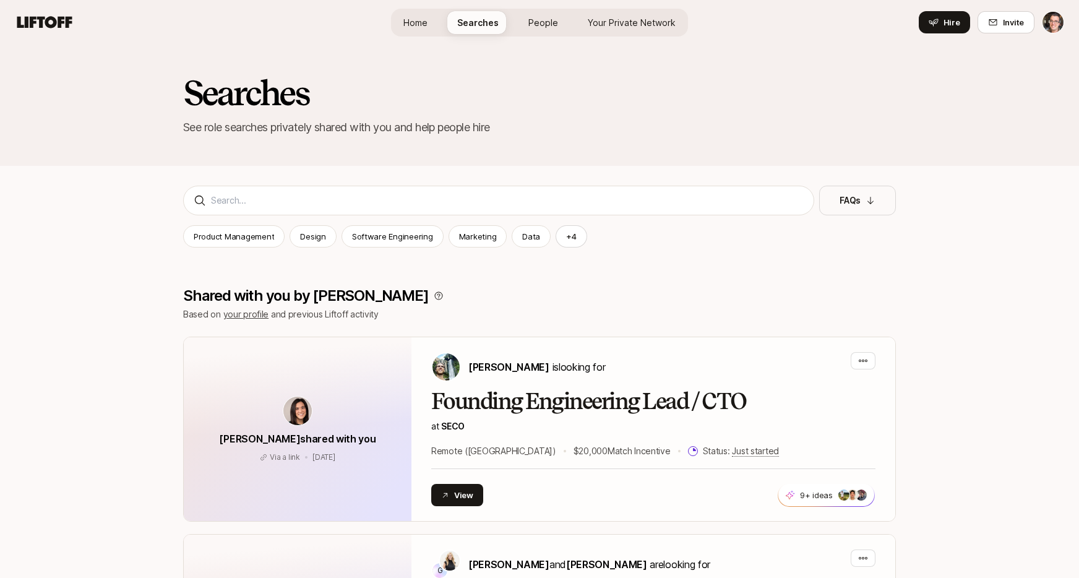
click at [427, 27] on span "Home" at bounding box center [415, 22] width 24 height 13
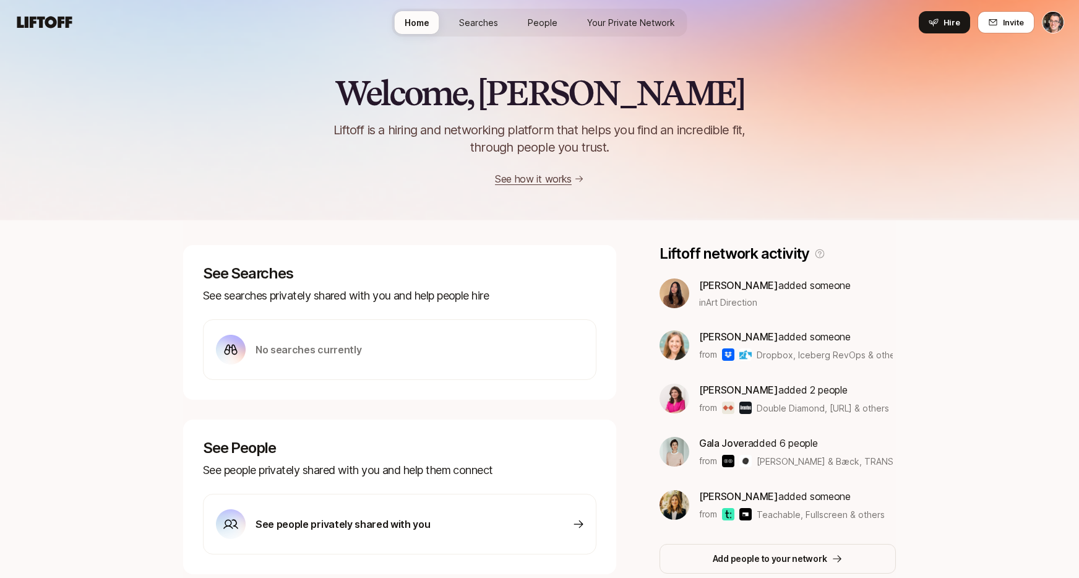
click at [465, 24] on span "Searches" at bounding box center [478, 22] width 39 height 13
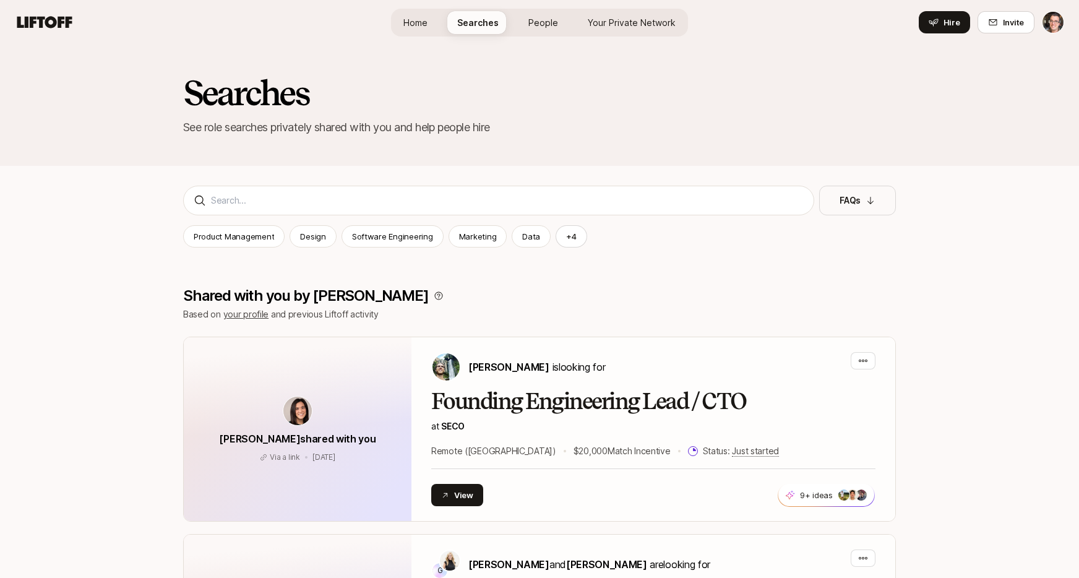
click at [528, 22] on link "People" at bounding box center [542, 22] width 49 height 23
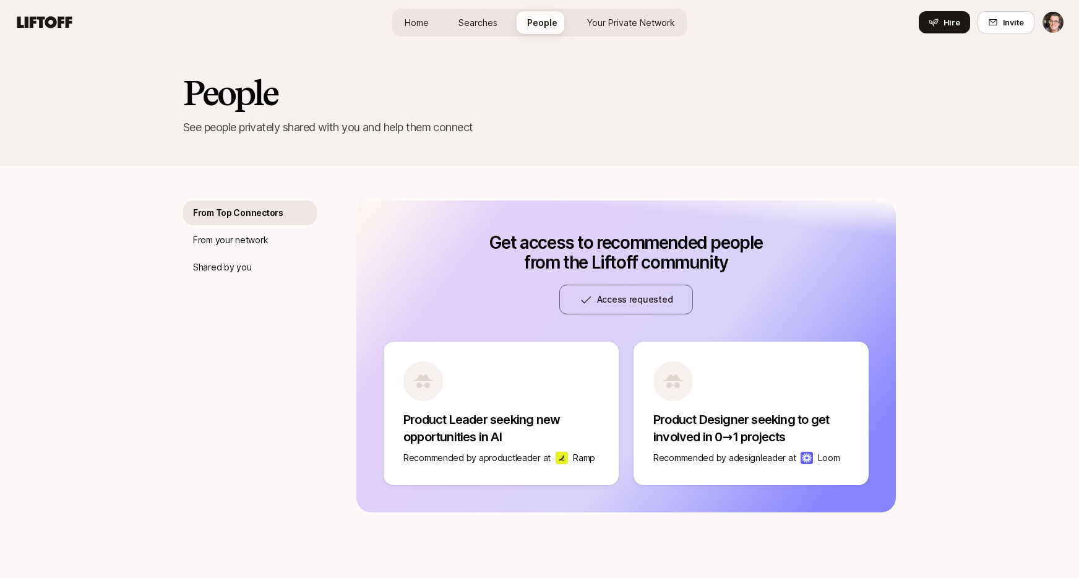
click at [588, 20] on span "Your Private Network" at bounding box center [631, 22] width 88 height 13
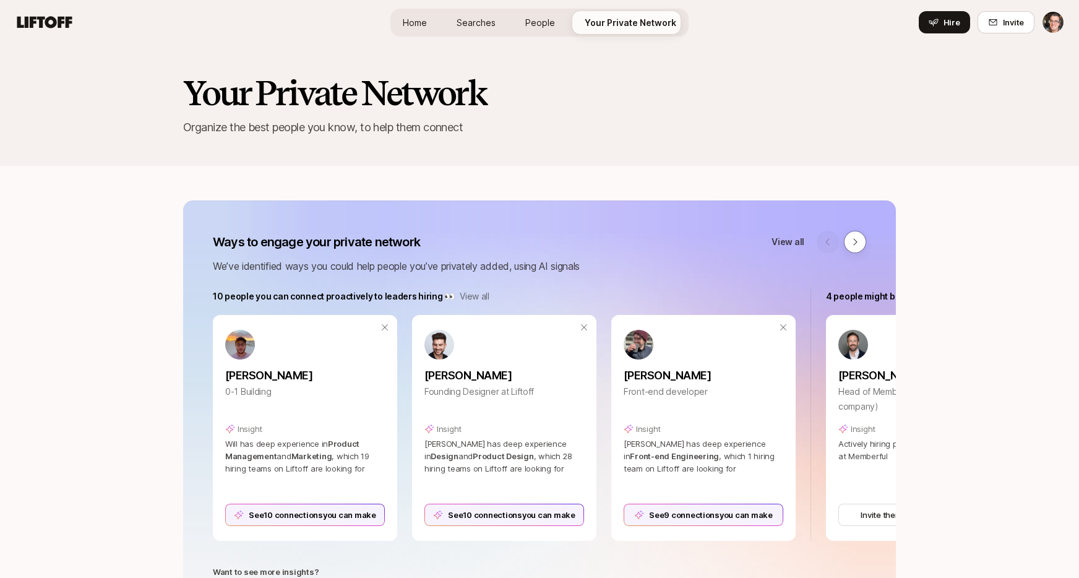
click at [538, 25] on span "People" at bounding box center [540, 22] width 30 height 13
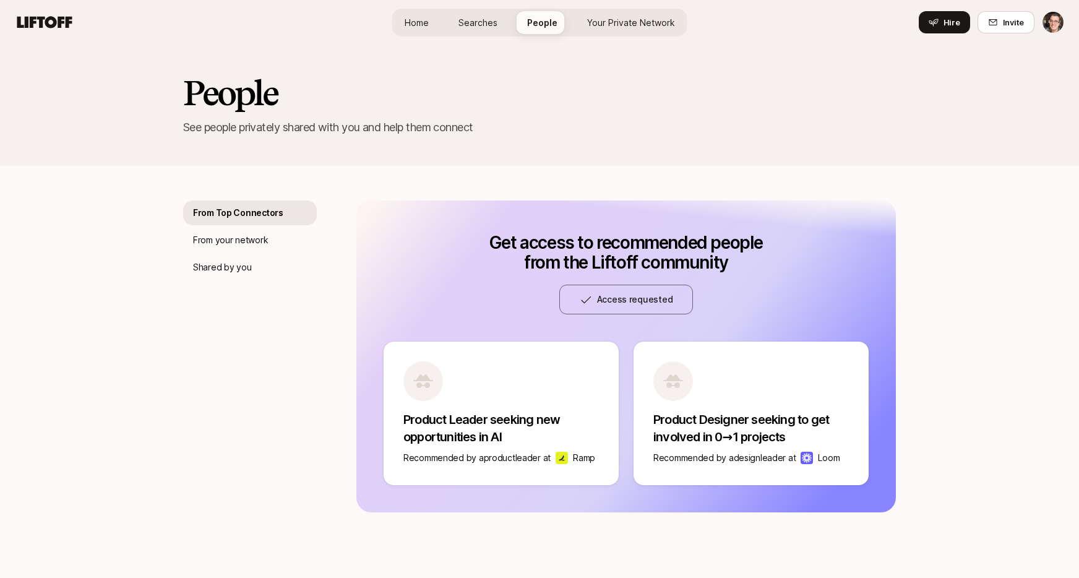
click at [500, 26] on link "Searches" at bounding box center [477, 22] width 59 height 23
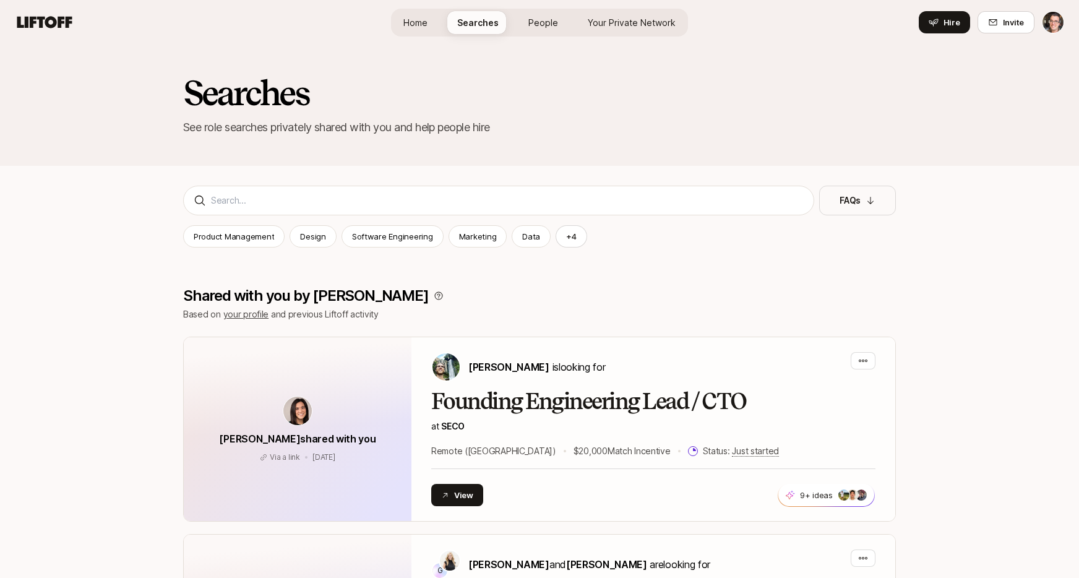
click at [405, 27] on span "Home" at bounding box center [415, 22] width 24 height 13
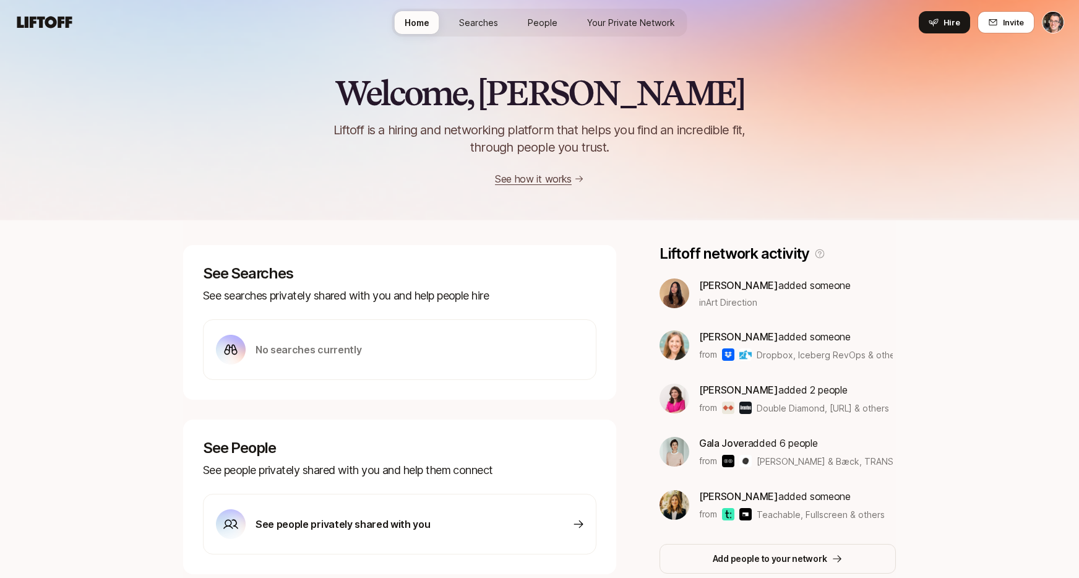
click at [467, 30] on link "Searches" at bounding box center [478, 22] width 59 height 23
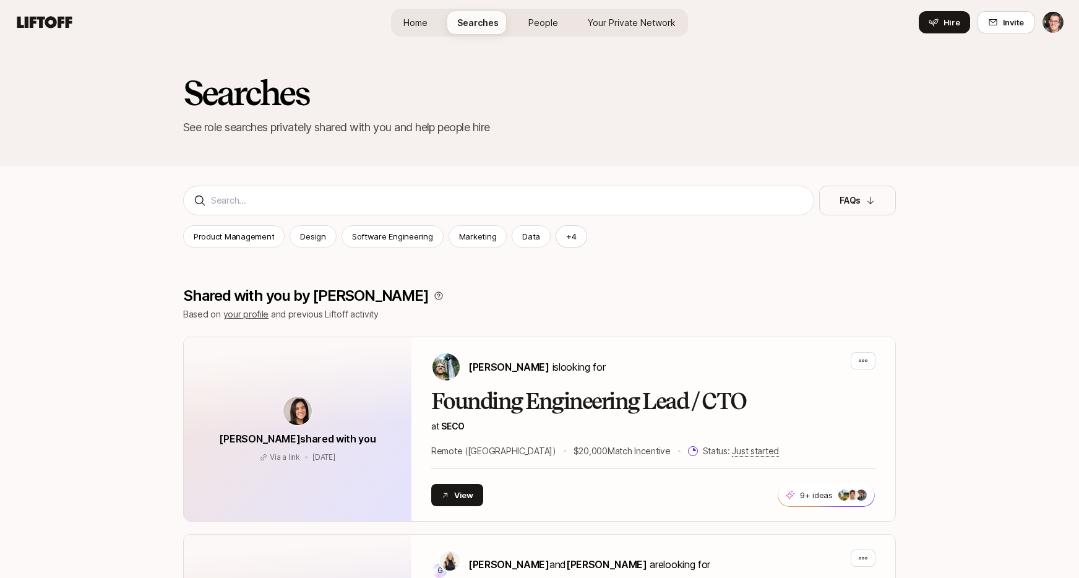
click at [427, 25] on span "Home" at bounding box center [415, 22] width 24 height 13
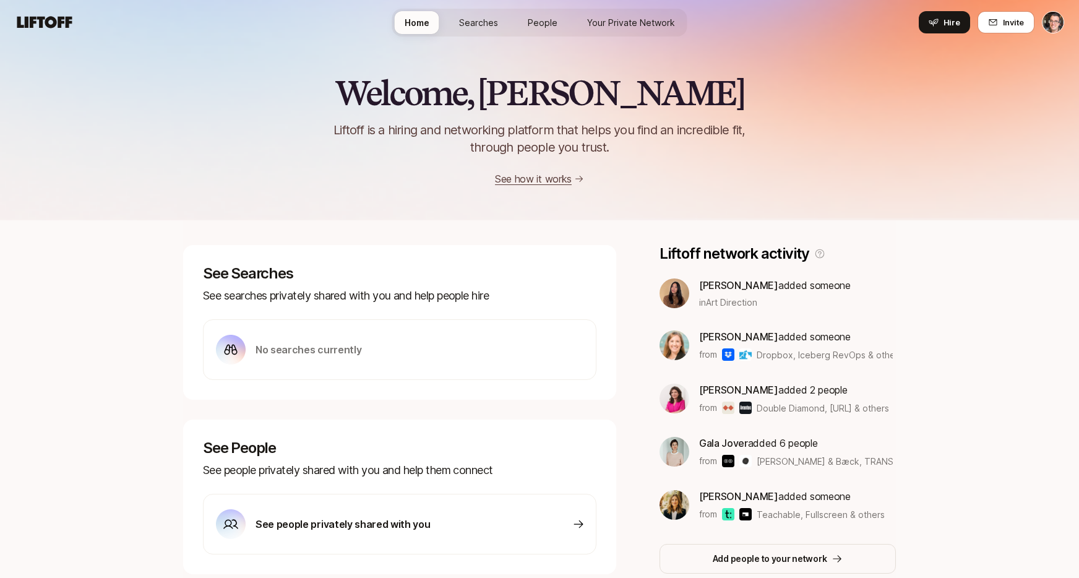
click at [466, 20] on span "Searches" at bounding box center [478, 22] width 39 height 13
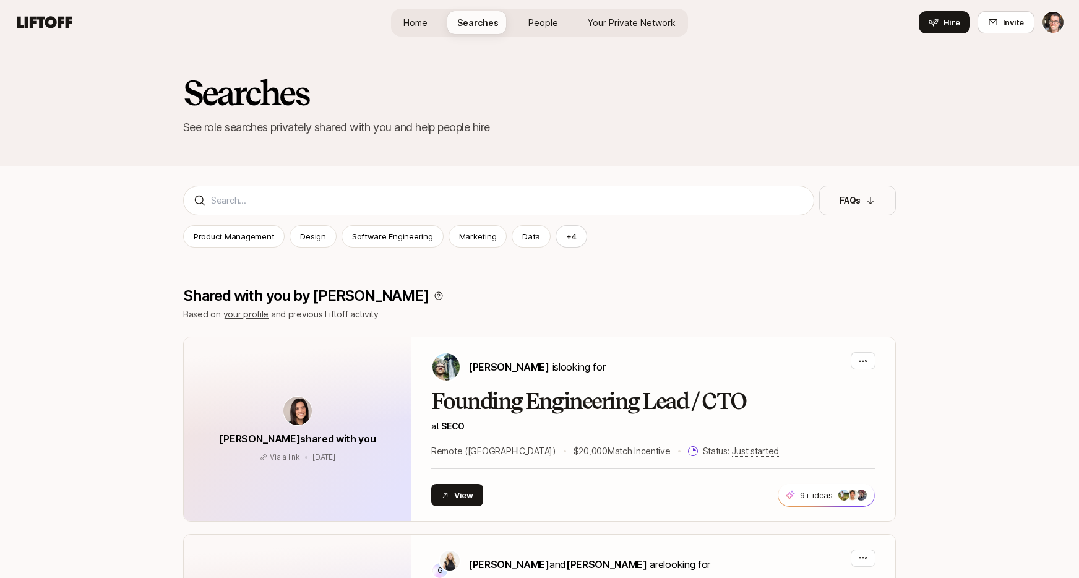
click at [421, 17] on span "Home" at bounding box center [415, 22] width 24 height 13
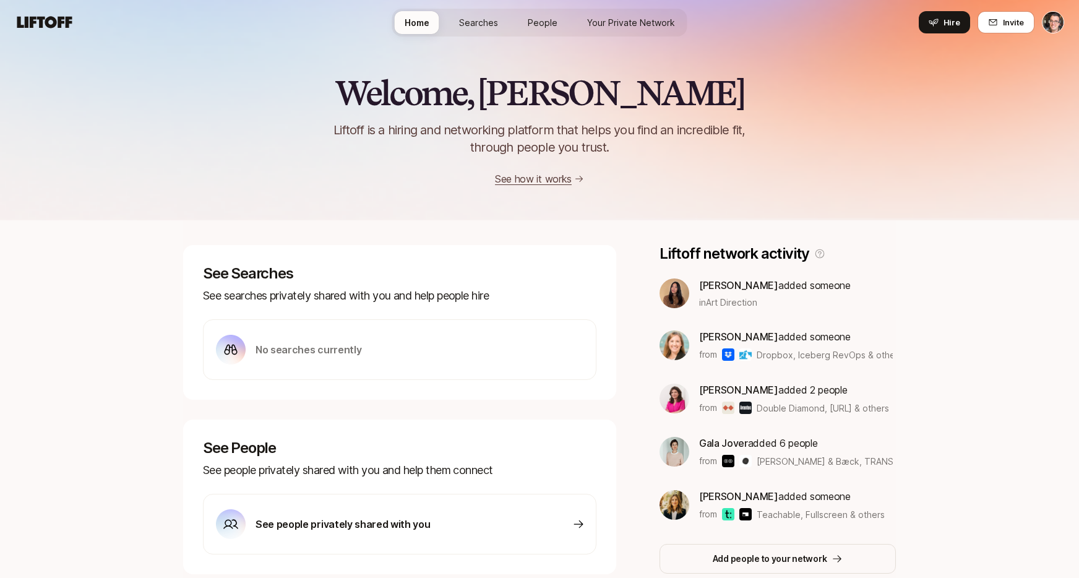
click at [464, 23] on span "Searches" at bounding box center [478, 22] width 39 height 13
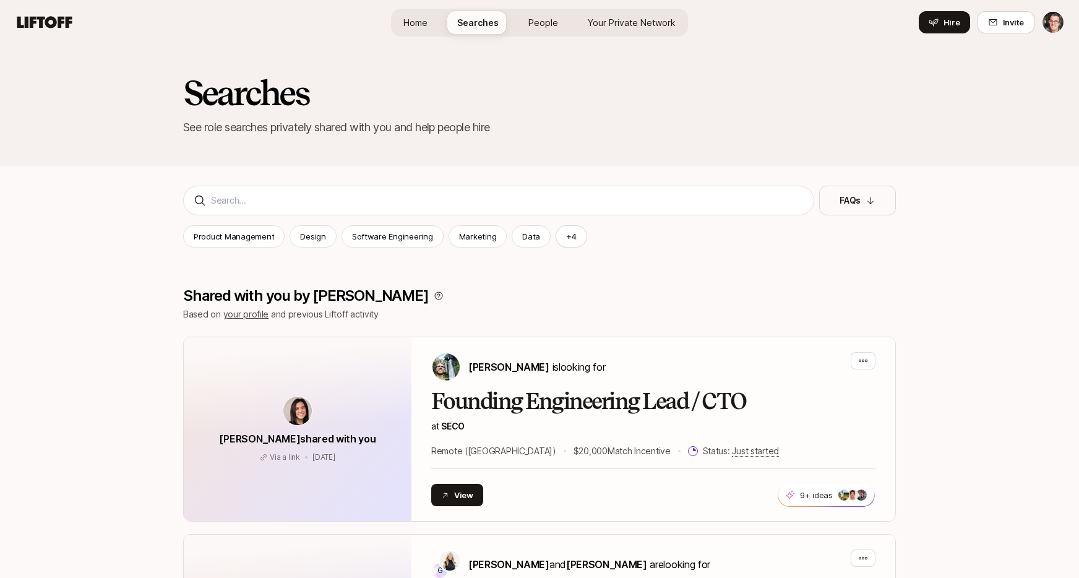
drag, startPoint x: 536, startPoint y: 22, endPoint x: 558, endPoint y: 17, distance: 23.0
click at [536, 22] on span "People" at bounding box center [543, 22] width 30 height 13
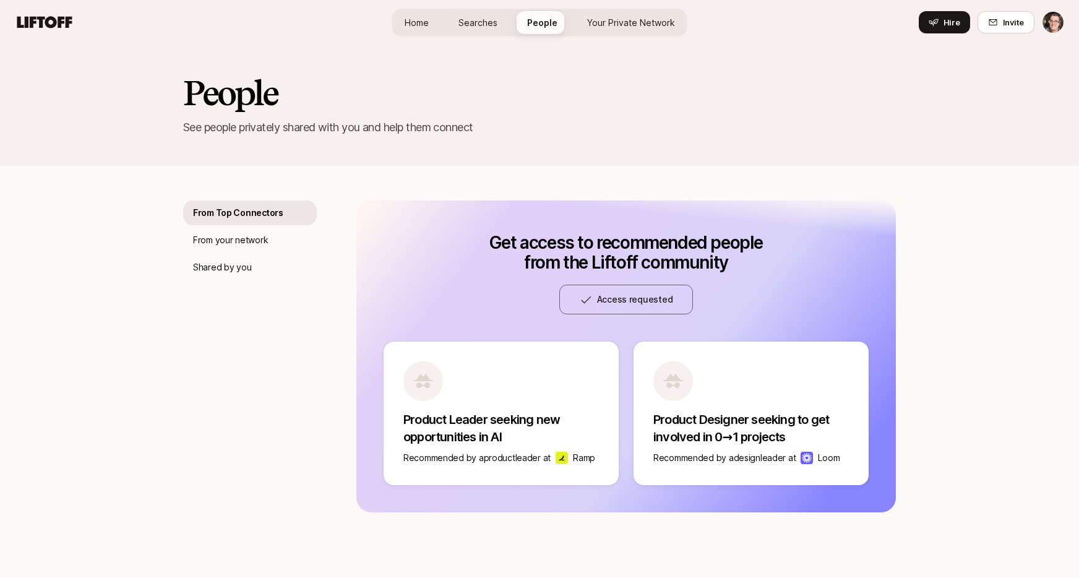
click at [634, 21] on span "Your Private Network" at bounding box center [631, 22] width 88 height 13
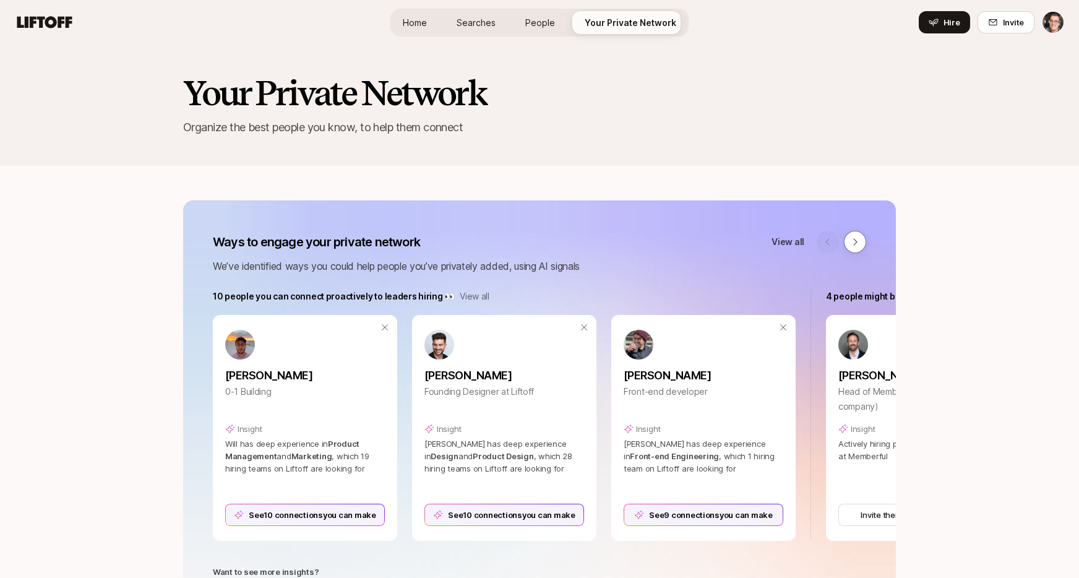
click at [559, 25] on link "People" at bounding box center [539, 22] width 49 height 23
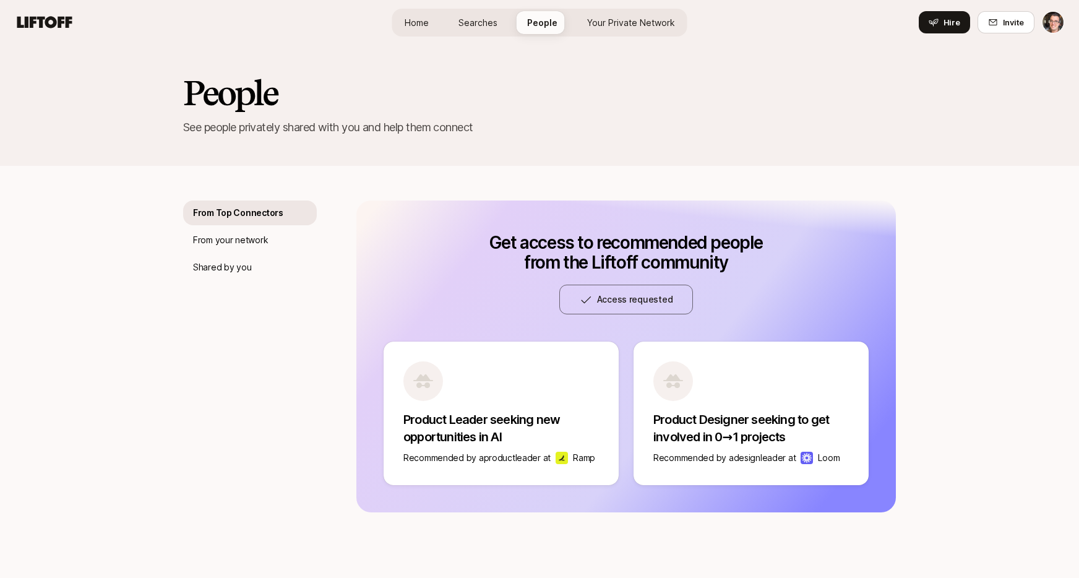
click at [484, 22] on span "Searches" at bounding box center [477, 22] width 39 height 13
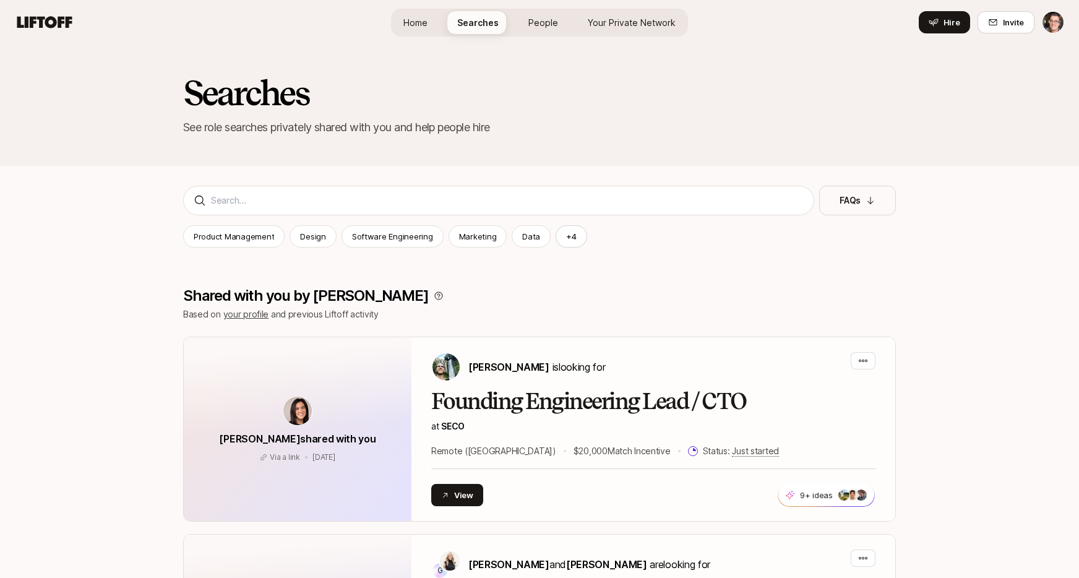
click at [419, 17] on span "Home" at bounding box center [415, 22] width 24 height 13
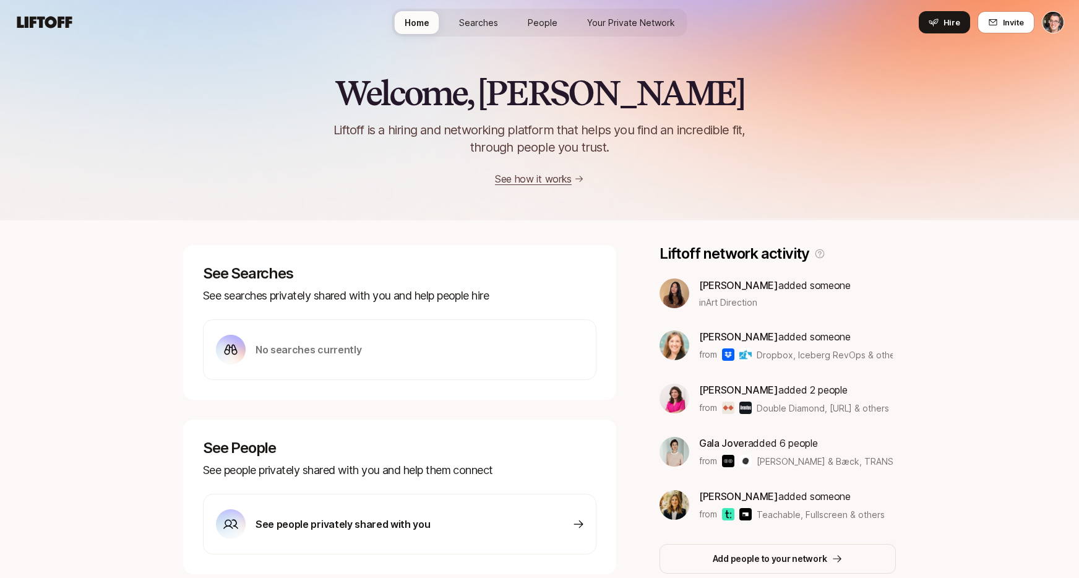
click at [479, 28] on link "Searches" at bounding box center [478, 22] width 59 height 23
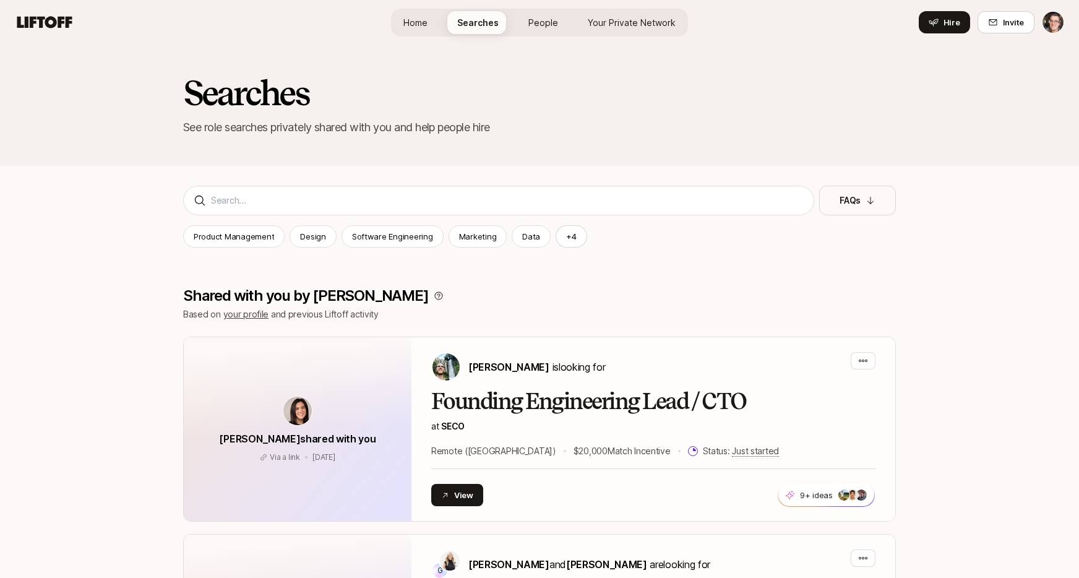
click at [433, 30] on link "Home" at bounding box center [415, 22] width 44 height 23
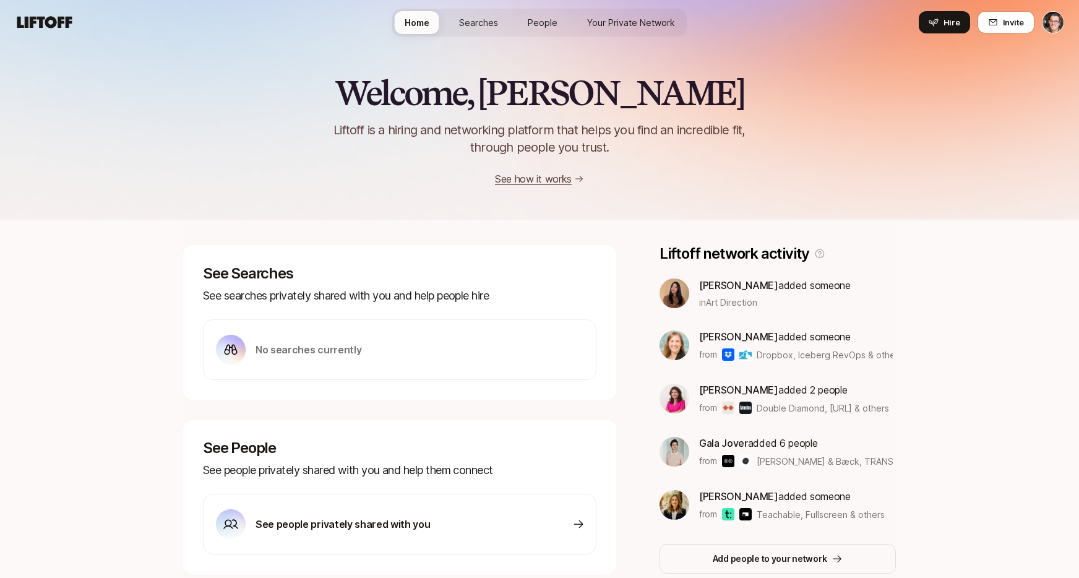
click at [483, 24] on span "Searches" at bounding box center [478, 22] width 39 height 13
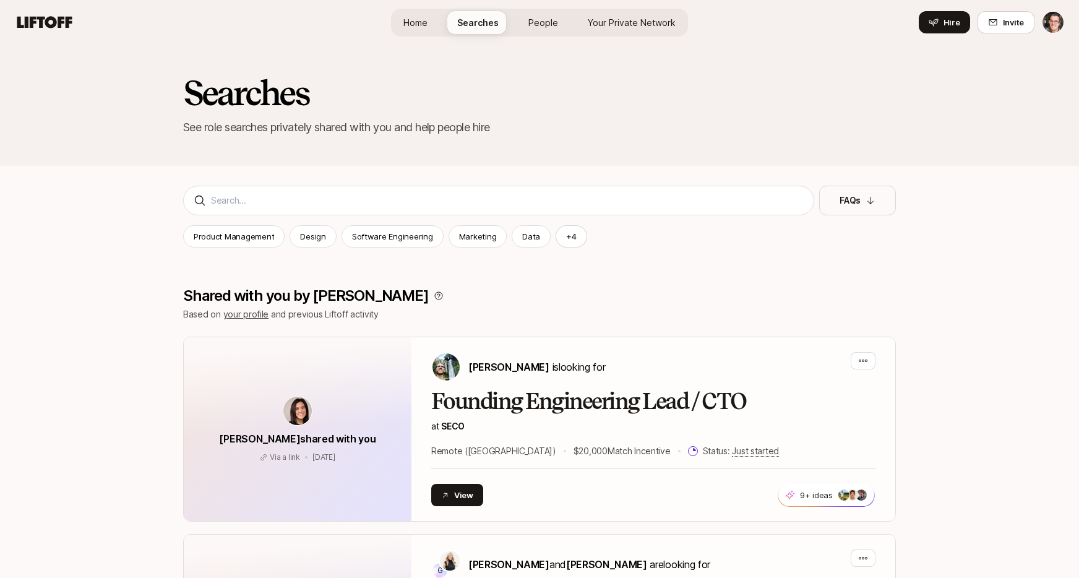
click at [554, 28] on span "People" at bounding box center [543, 22] width 30 height 13
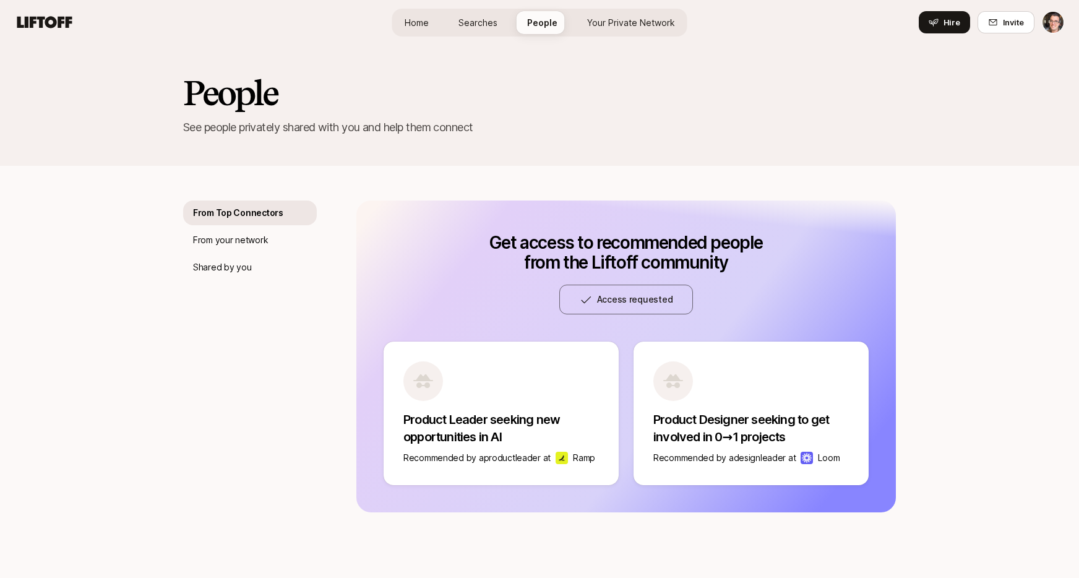
click at [627, 27] on span "Your Private Network" at bounding box center [631, 22] width 88 height 13
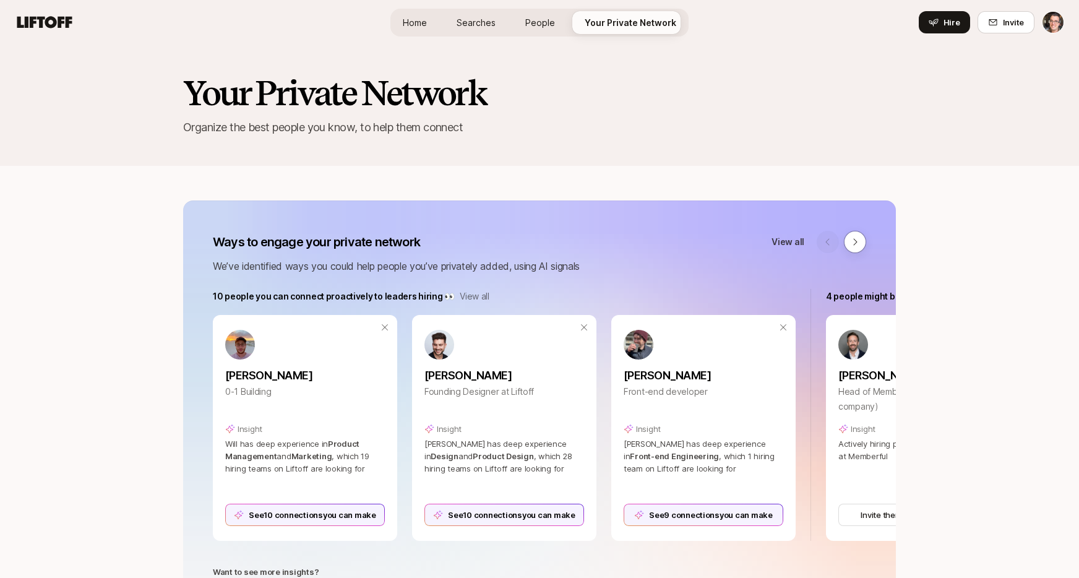
click at [494, 25] on span "Searches" at bounding box center [476, 22] width 39 height 13
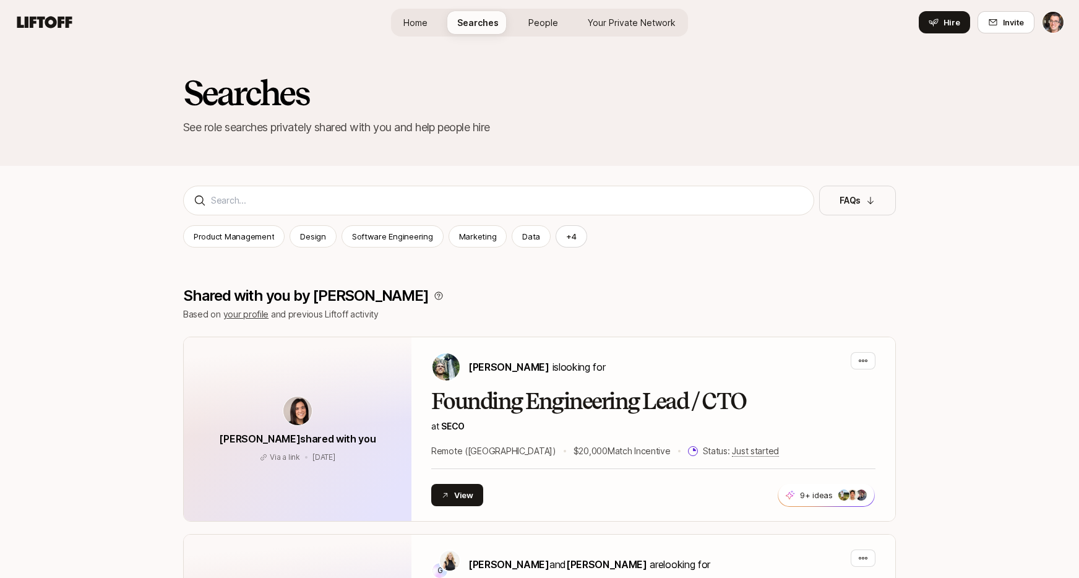
click at [533, 25] on span "People" at bounding box center [543, 22] width 30 height 13
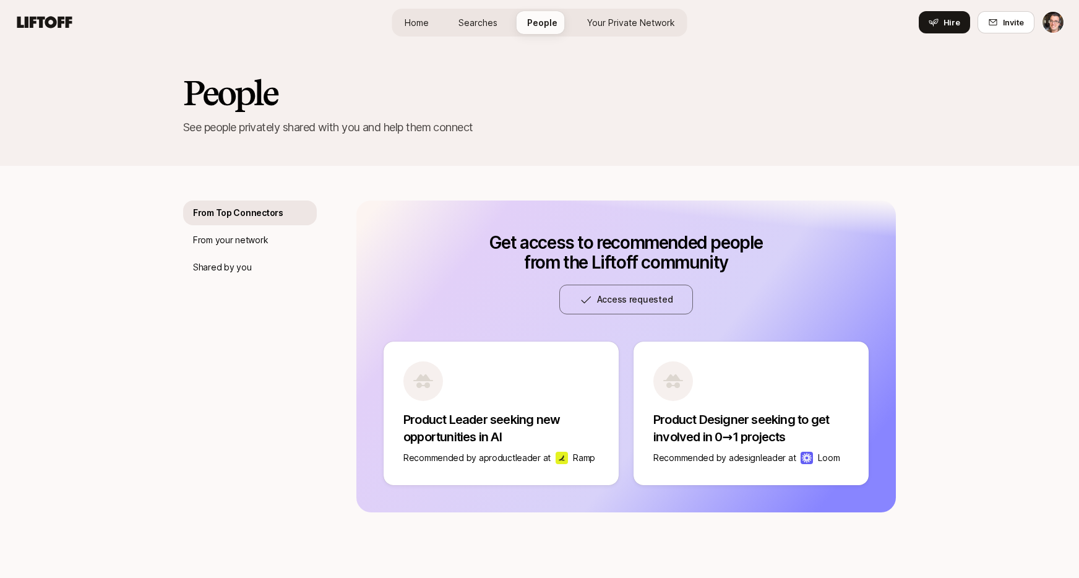
click at [590, 17] on span "Your Private Network" at bounding box center [631, 22] width 88 height 13
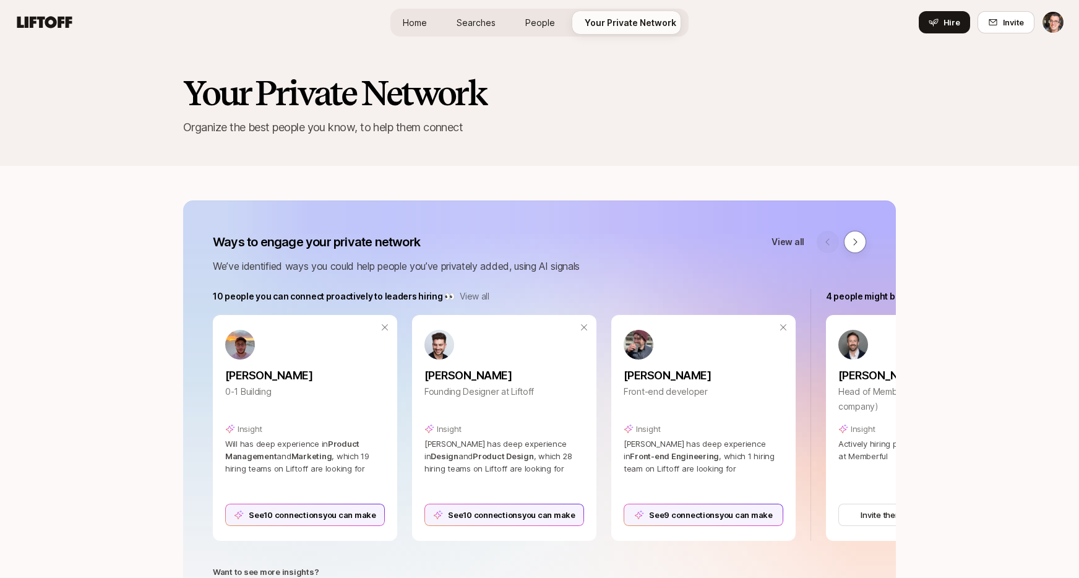
click at [539, 26] on span "People" at bounding box center [540, 22] width 30 height 13
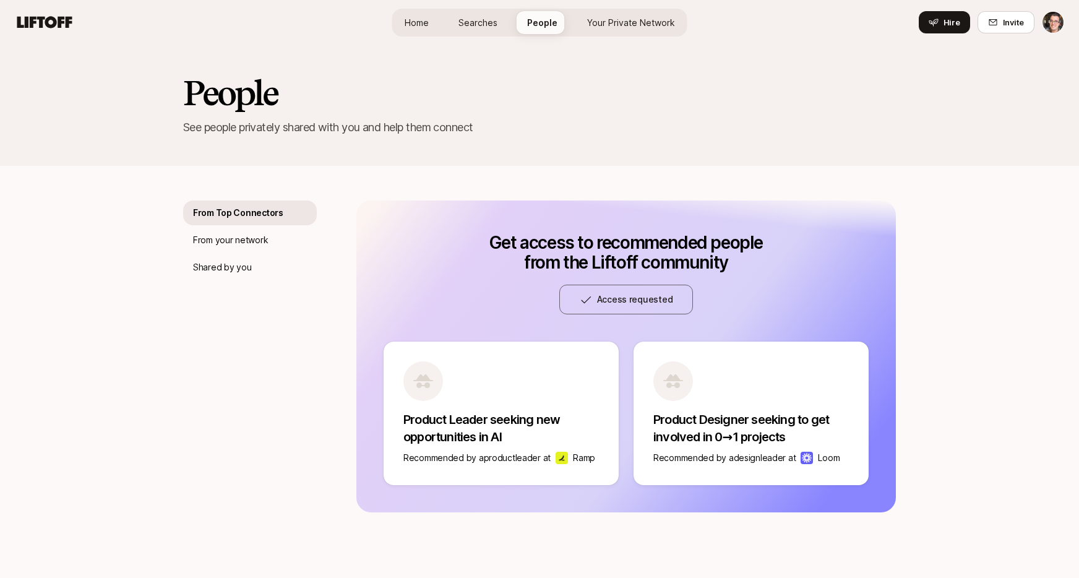
click at [476, 26] on span "Searches" at bounding box center [477, 22] width 39 height 13
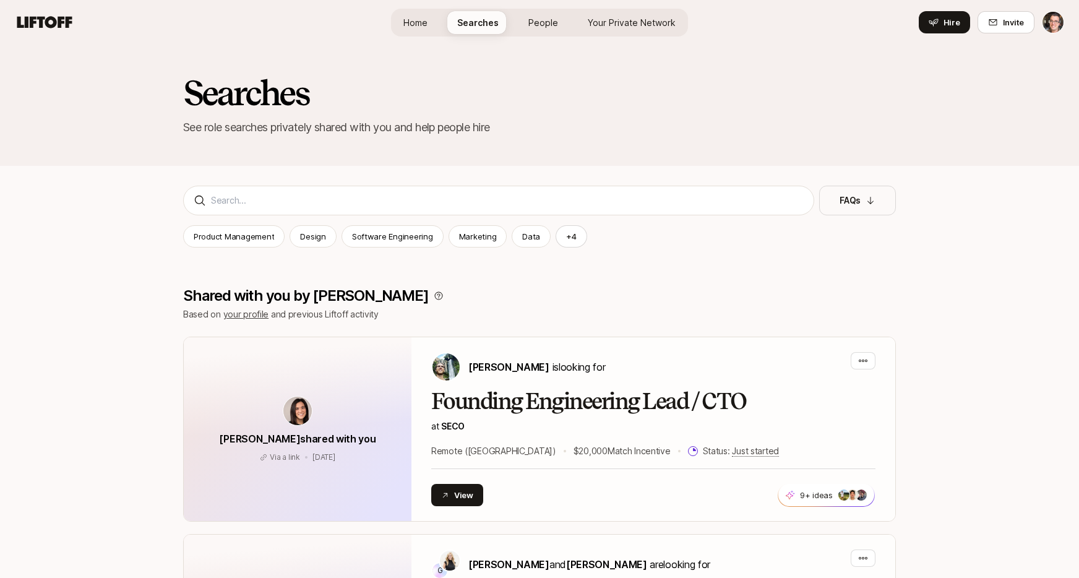
click at [420, 28] on link "Home" at bounding box center [415, 22] width 44 height 23
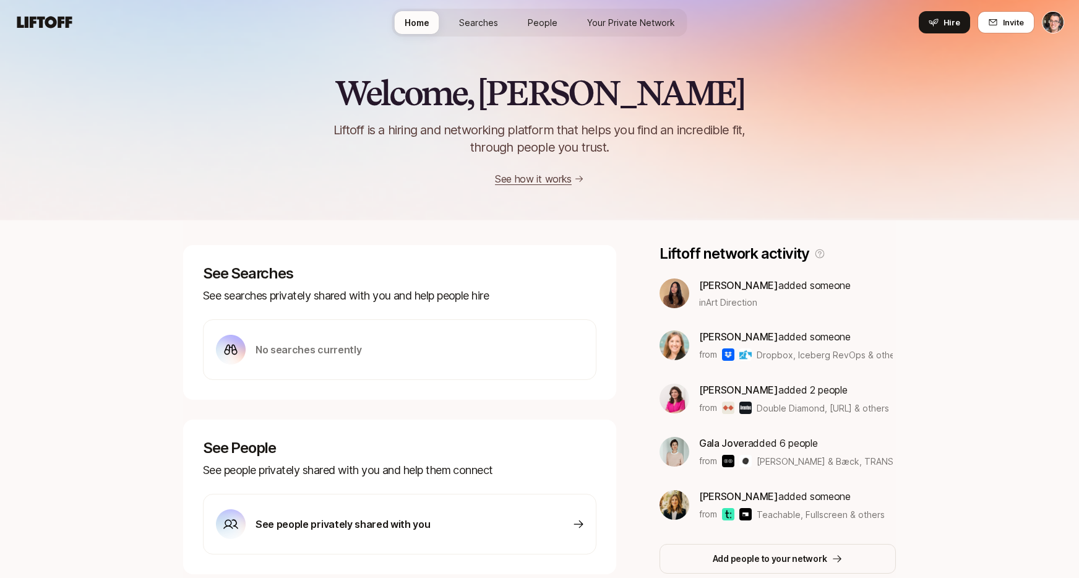
click at [461, 24] on span "Searches" at bounding box center [478, 22] width 39 height 13
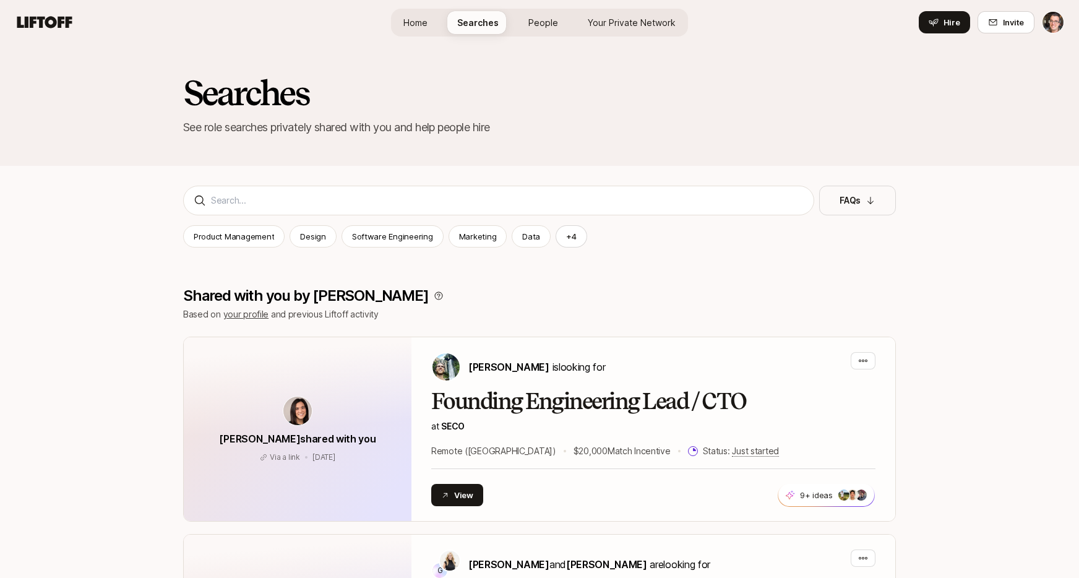
click at [528, 20] on span "People" at bounding box center [543, 22] width 30 height 13
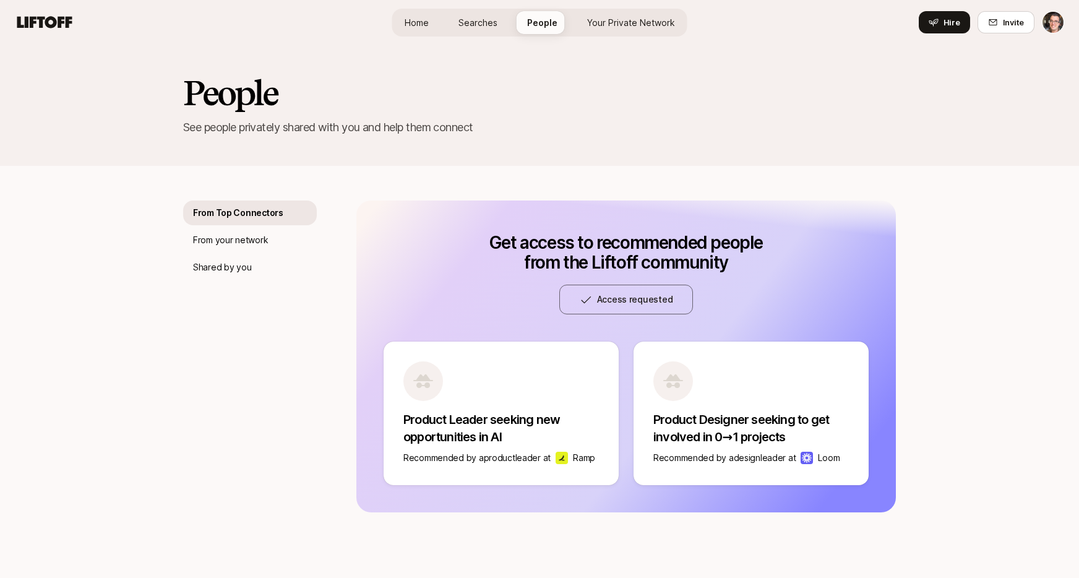
click at [414, 22] on span "Home" at bounding box center [417, 22] width 24 height 13
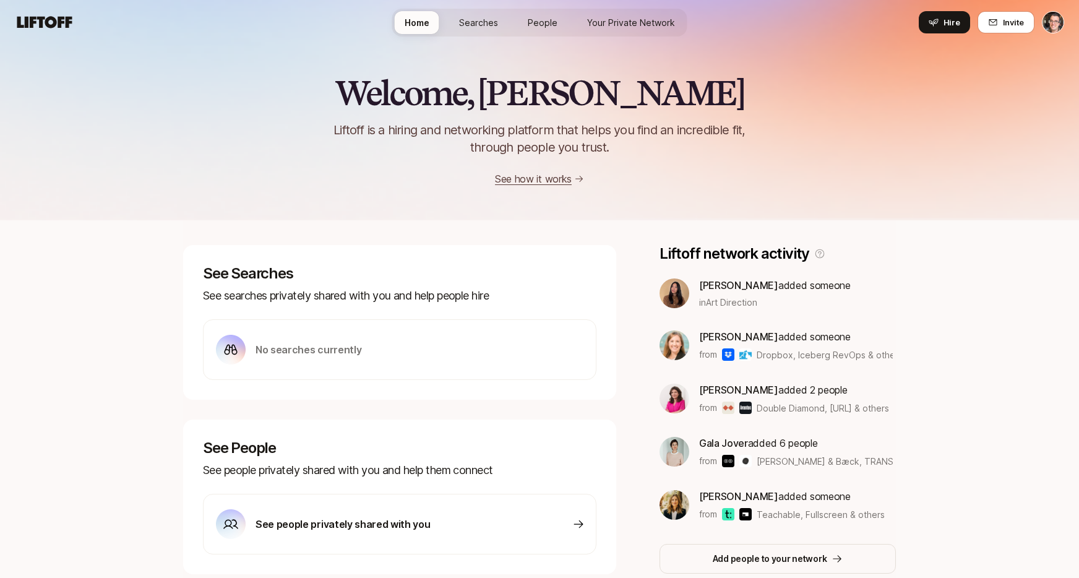
click at [461, 22] on span "Searches" at bounding box center [478, 22] width 39 height 13
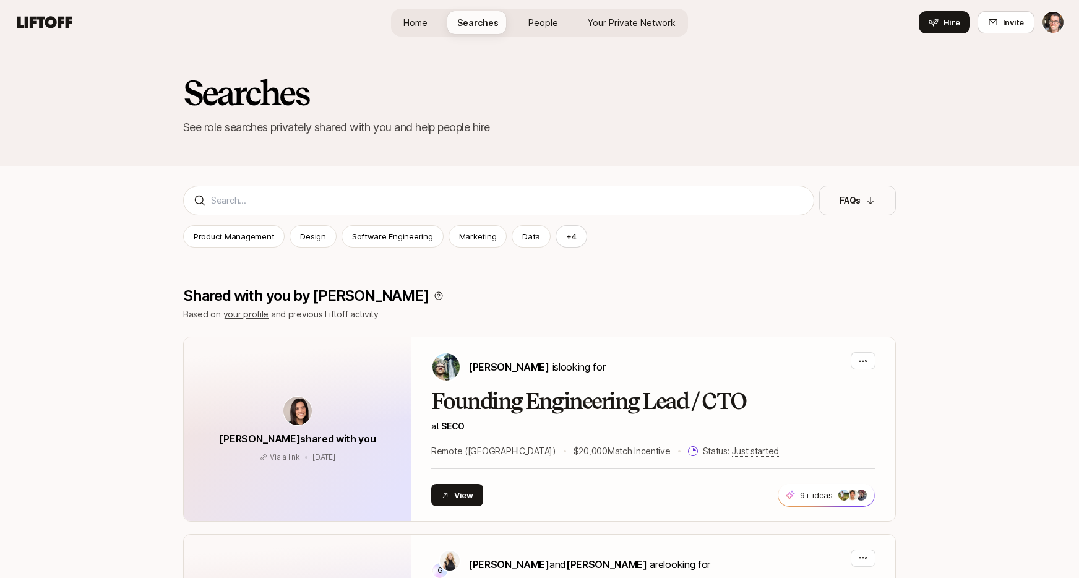
click at [542, 28] on span "People" at bounding box center [543, 22] width 30 height 13
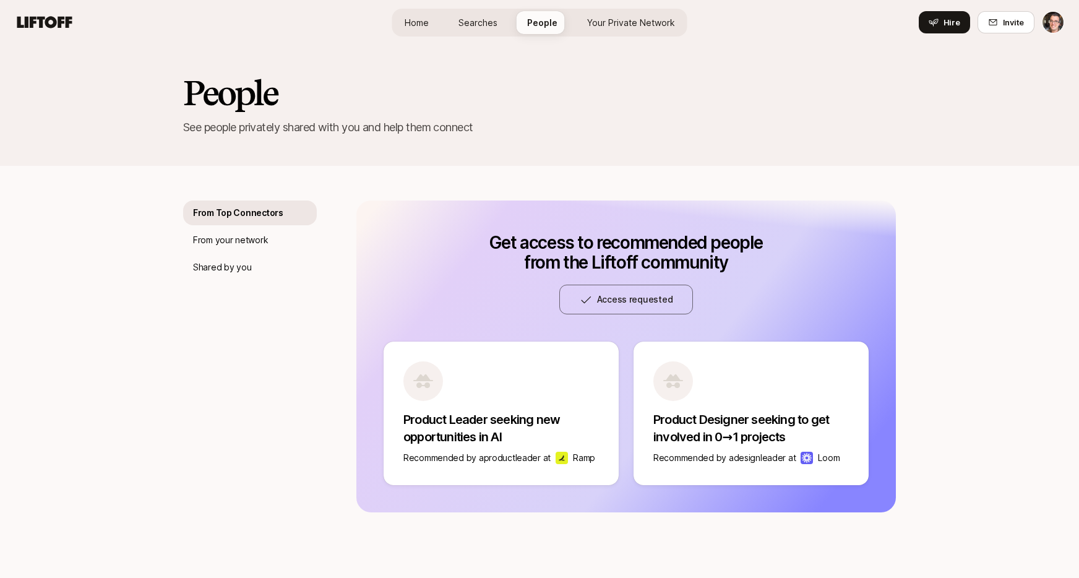
click at [606, 20] on span "Your Private Network" at bounding box center [631, 22] width 88 height 13
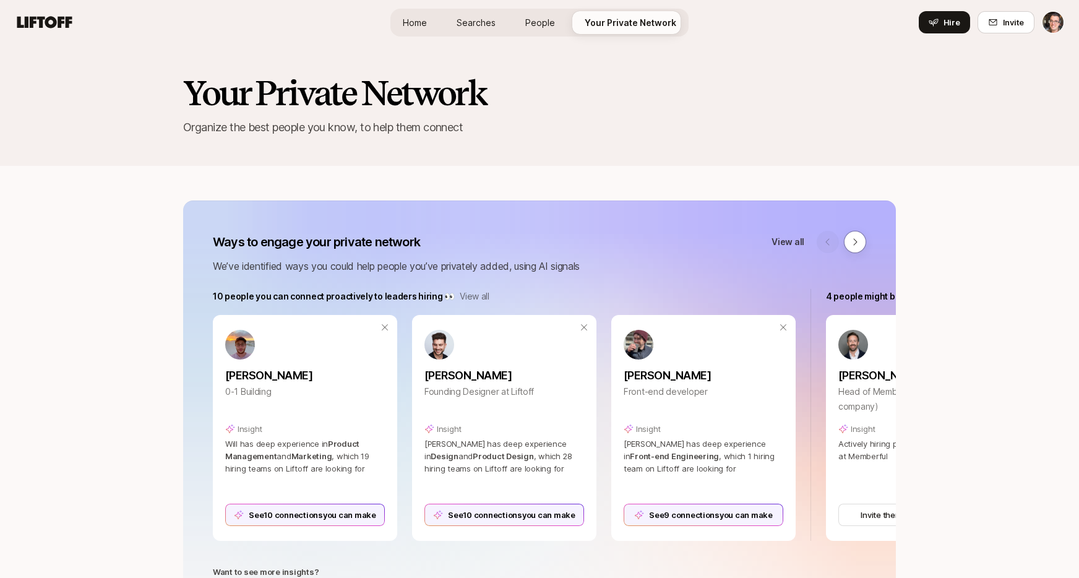
click at [553, 21] on span "People" at bounding box center [540, 22] width 30 height 13
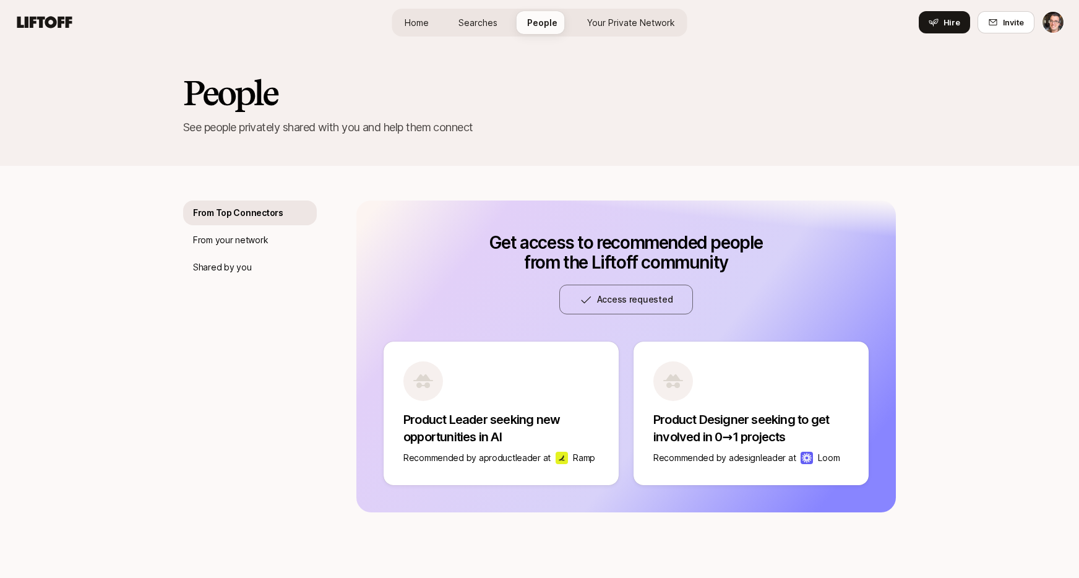
click at [491, 28] on link "Searches" at bounding box center [477, 22] width 59 height 23
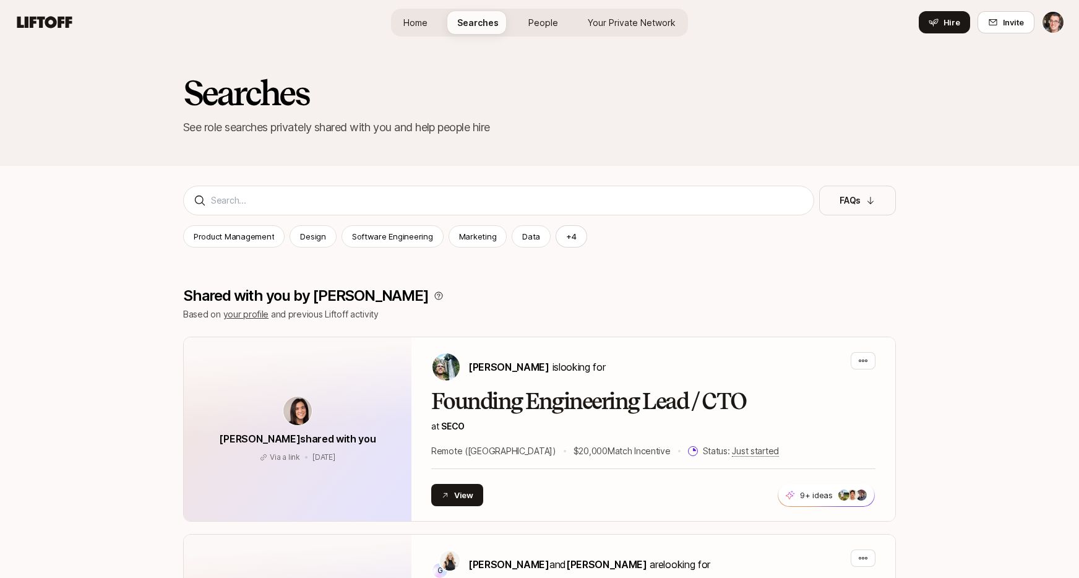
click at [427, 24] on span "Home" at bounding box center [415, 22] width 24 height 13
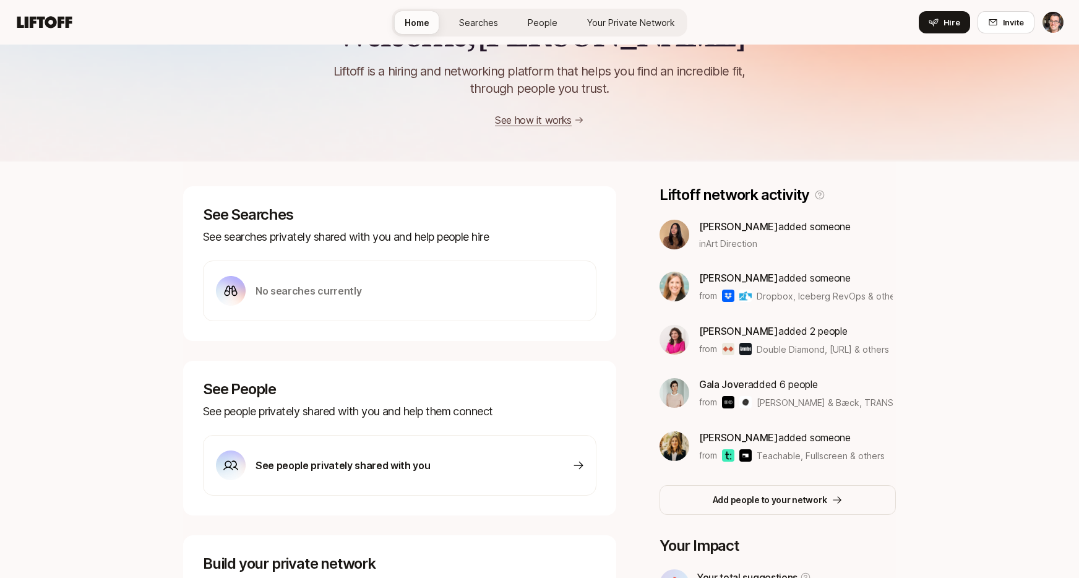
scroll to position [61, 0]
